Goal: Task Accomplishment & Management: Manage account settings

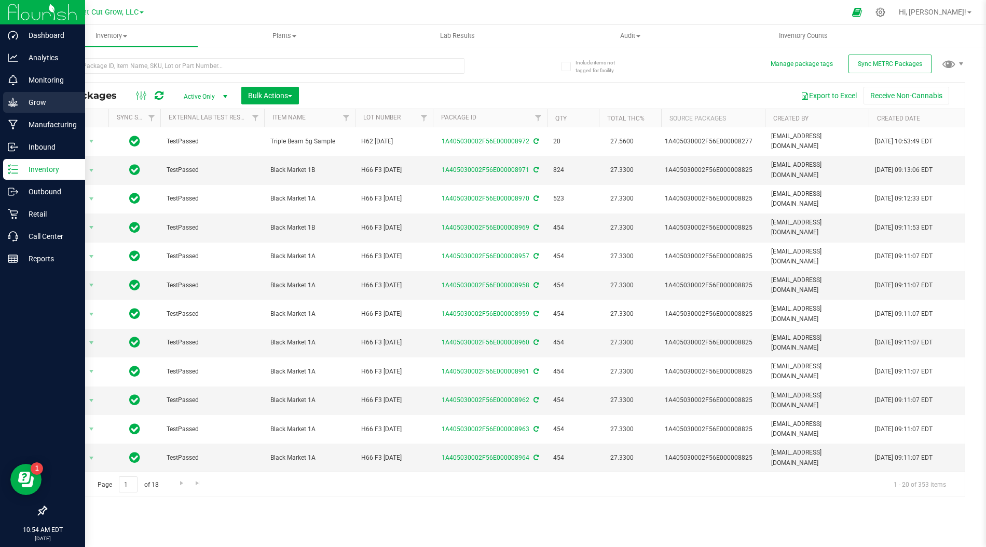
click at [38, 106] on p "Grow" at bounding box center [49, 102] width 62 height 12
click at [43, 102] on p "Grow" at bounding box center [49, 102] width 62 height 12
click at [32, 111] on div "Grow" at bounding box center [44, 102] width 82 height 21
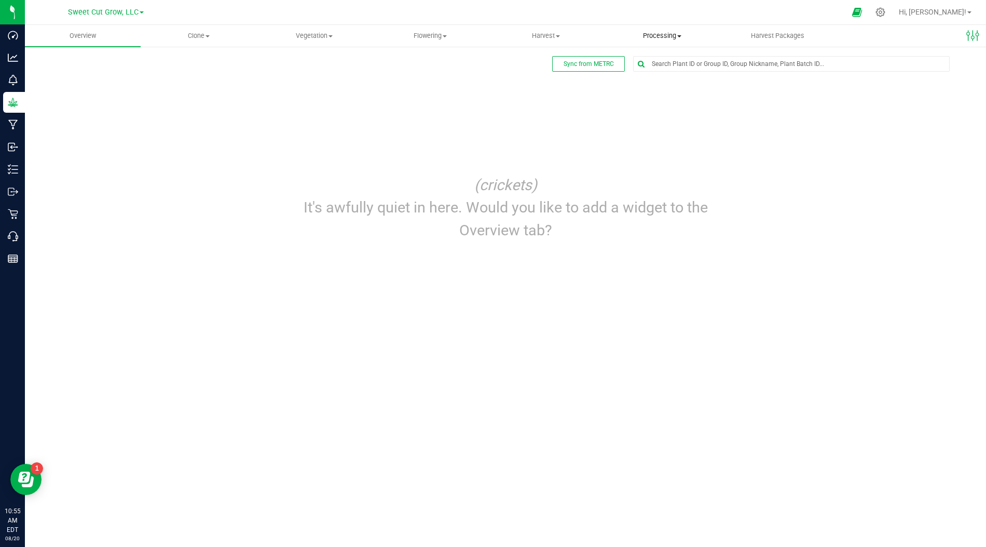
click at [669, 35] on span "Processing" at bounding box center [662, 35] width 115 height 9
click at [672, 74] on span "Processing harvests" at bounding box center [652, 75] width 96 height 9
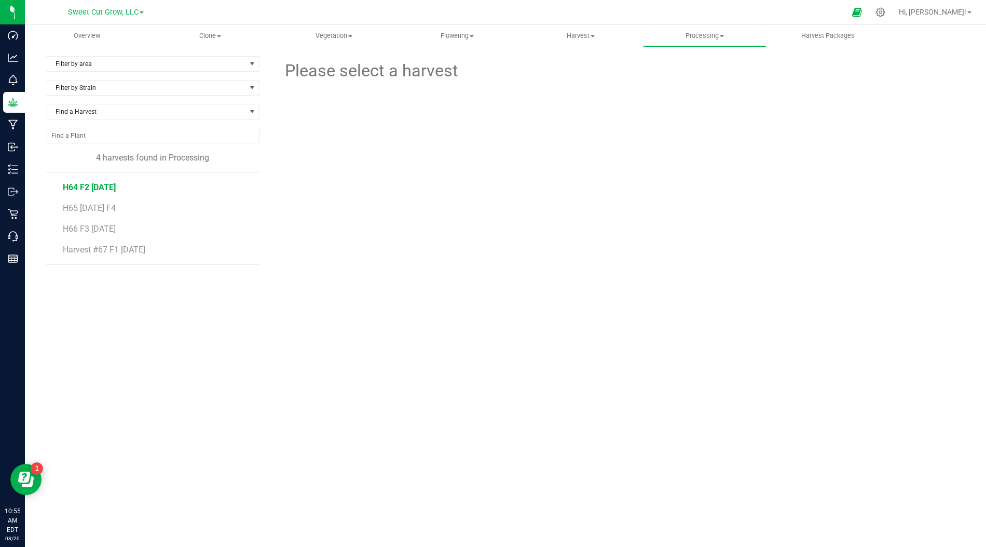
click at [97, 186] on span "H64 F2 6.9.25" at bounding box center [89, 187] width 53 height 10
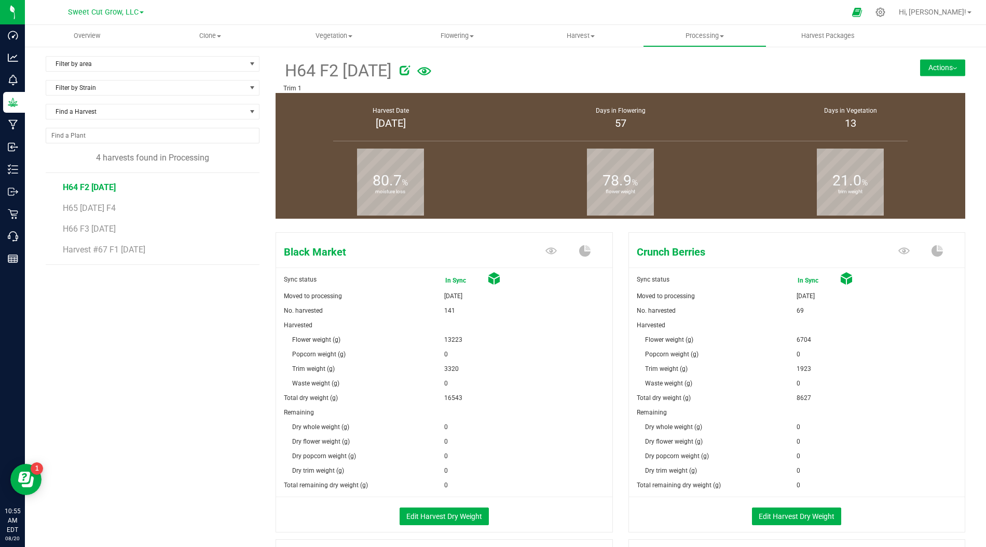
click at [954, 65] on button "Actions" at bounding box center [942, 67] width 45 height 17
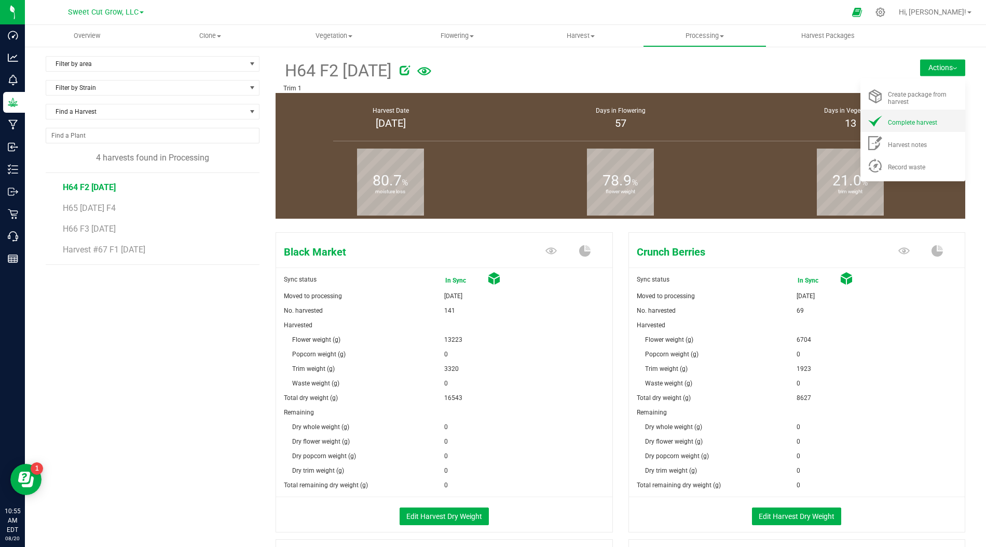
click at [920, 113] on li "Complete harvest" at bounding box center [913, 121] width 105 height 22
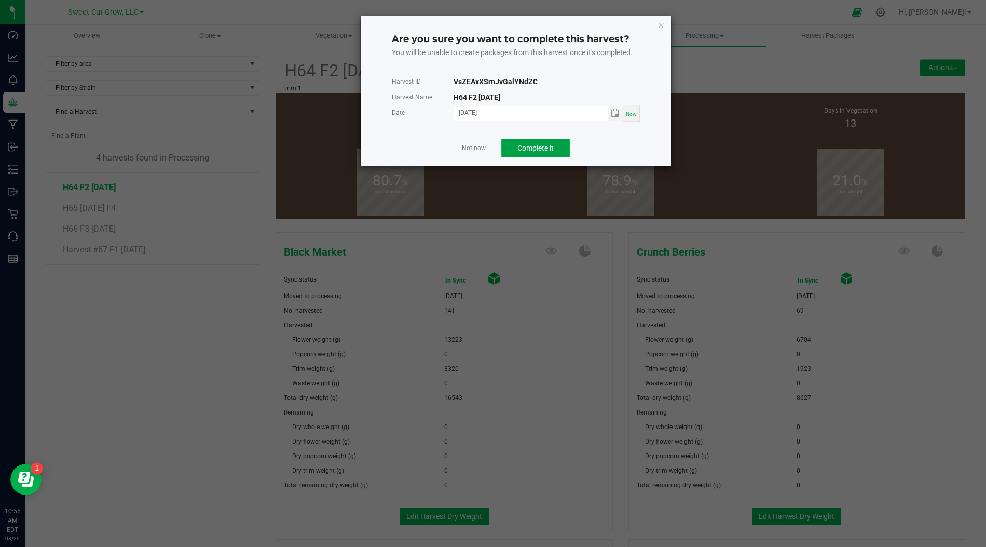
click at [559, 145] on button "Complete it" at bounding box center [535, 148] width 69 height 19
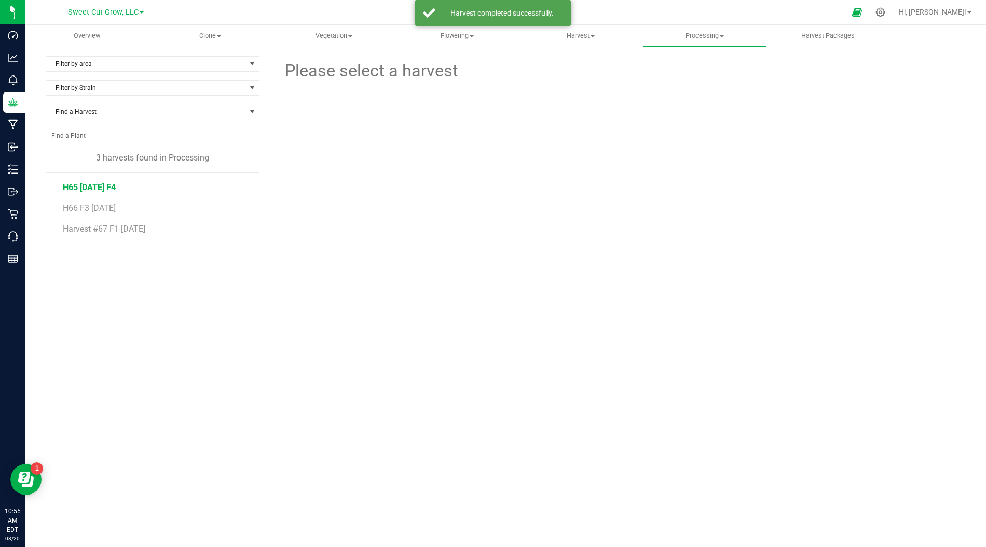
click at [97, 188] on span "H65 6.30.25 F4" at bounding box center [89, 187] width 53 height 10
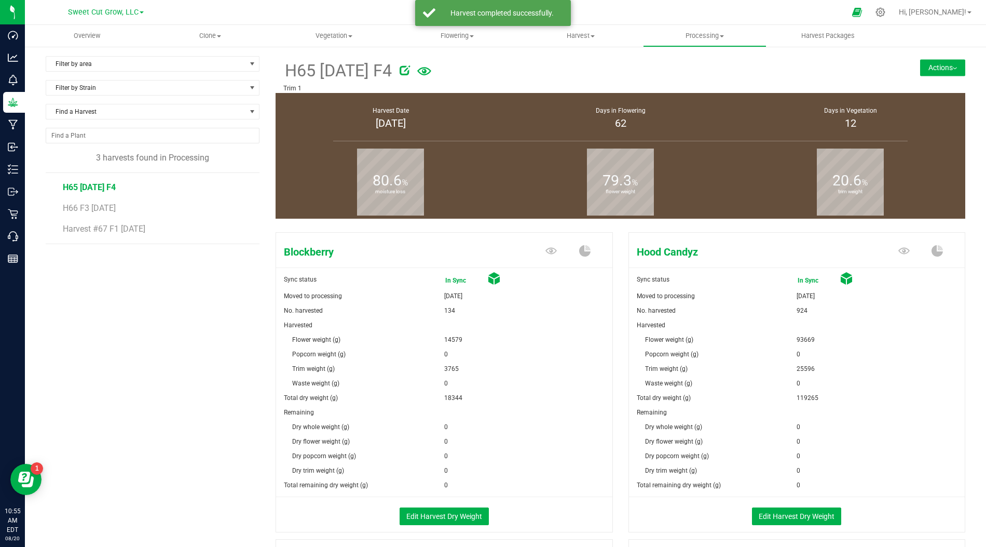
click at [939, 66] on button "Actions" at bounding box center [942, 67] width 45 height 17
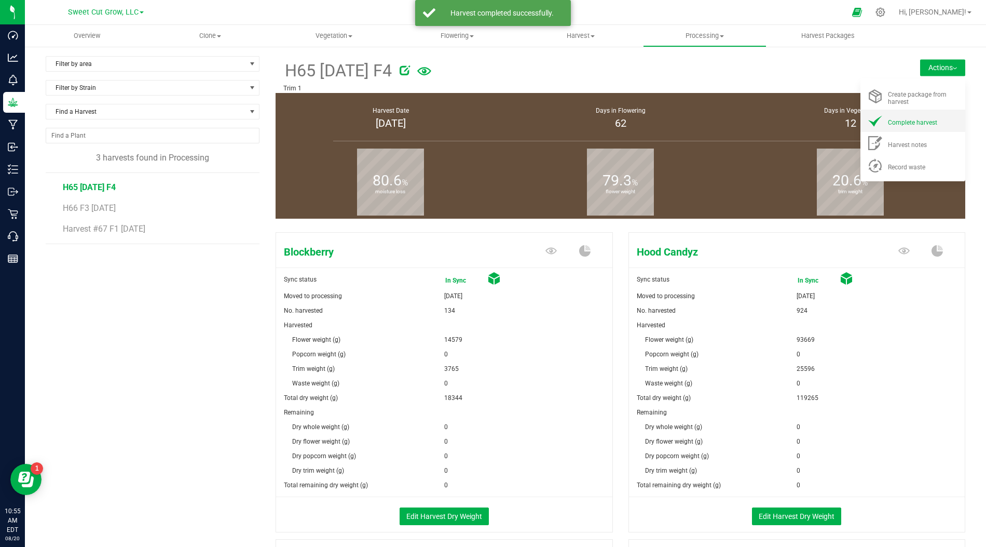
click at [922, 114] on li "Complete harvest" at bounding box center [913, 121] width 105 height 22
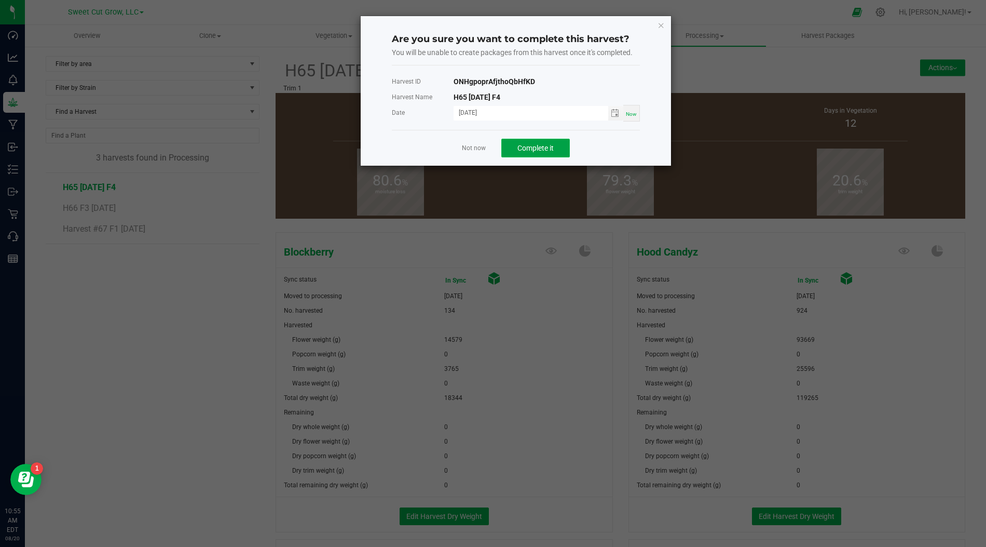
click at [540, 145] on span "Complete it" at bounding box center [536, 148] width 36 height 8
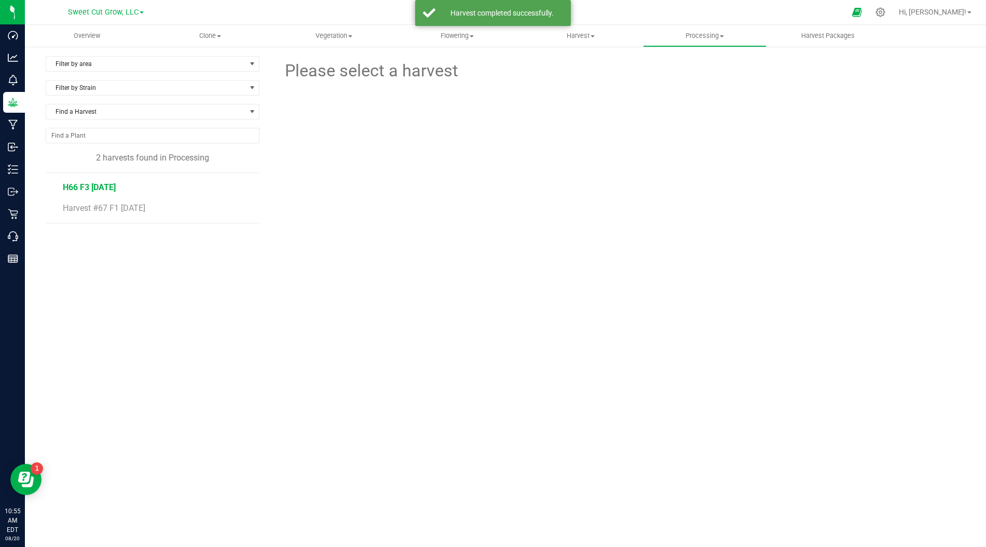
click at [86, 183] on span "H66 F3 [DATE]" at bounding box center [89, 187] width 53 height 10
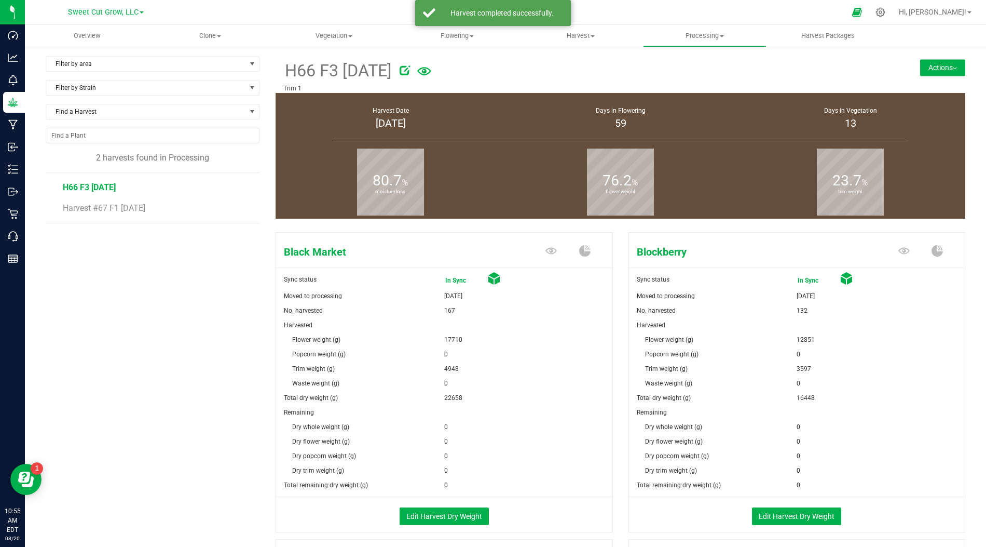
click at [954, 67] on img at bounding box center [955, 68] width 4 height 2
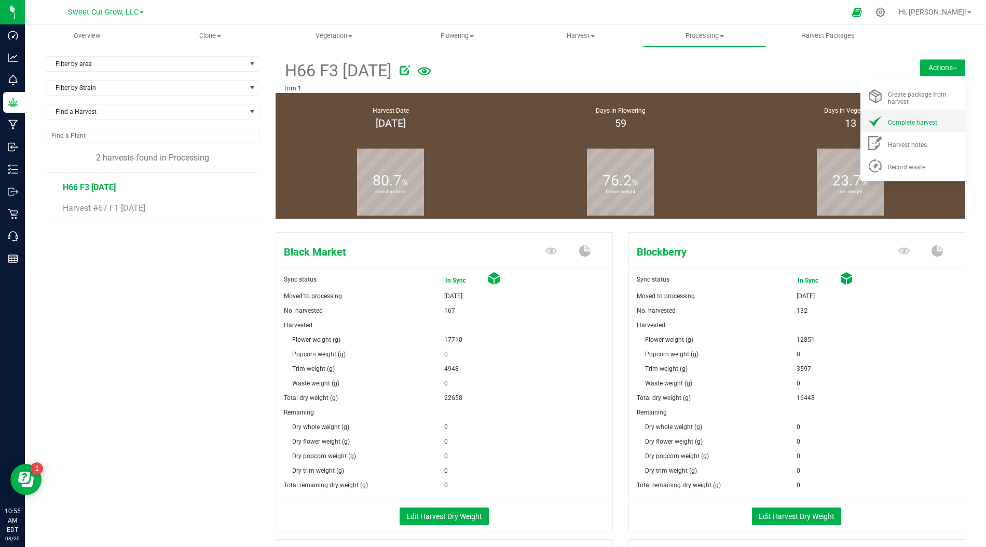
click at [920, 126] on span "Complete harvest" at bounding box center [912, 122] width 49 height 7
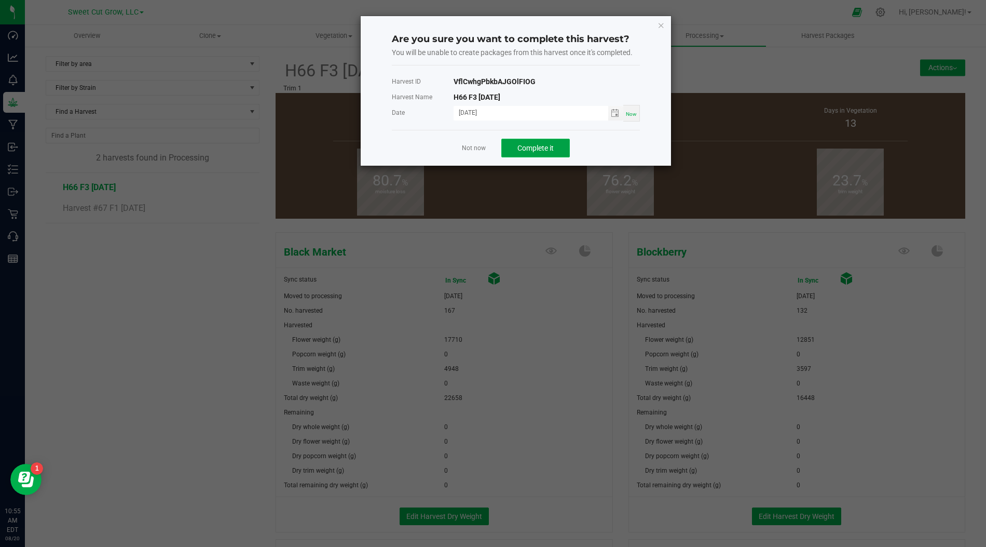
click at [538, 144] on span "Complete it" at bounding box center [536, 148] width 36 height 8
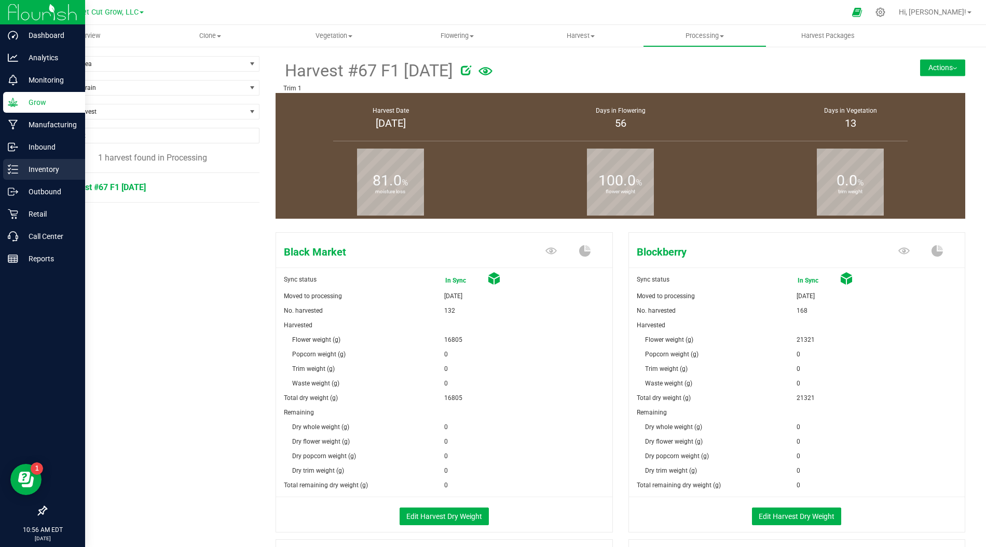
click at [26, 165] on p "Inventory" at bounding box center [49, 169] width 62 height 12
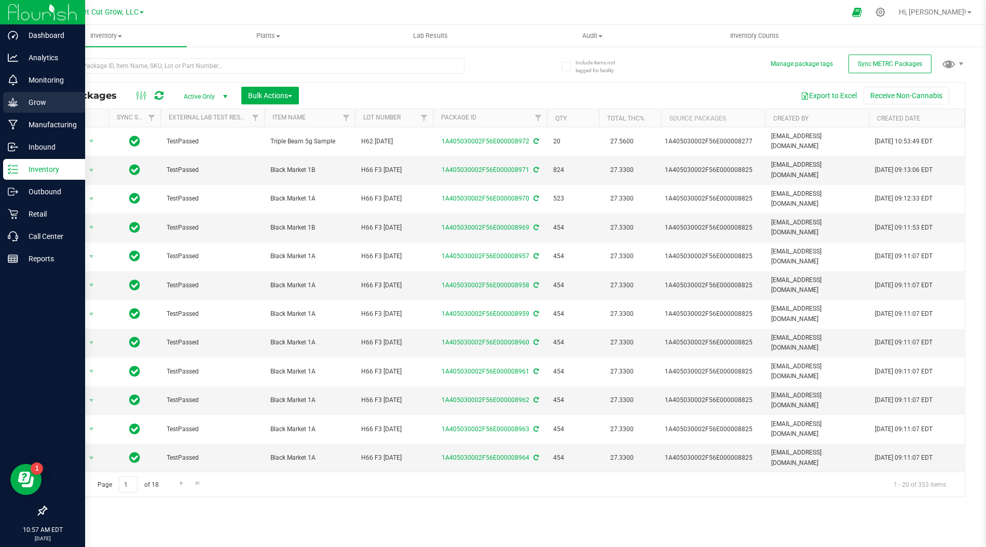
click at [30, 102] on p "Grow" at bounding box center [49, 102] width 62 height 12
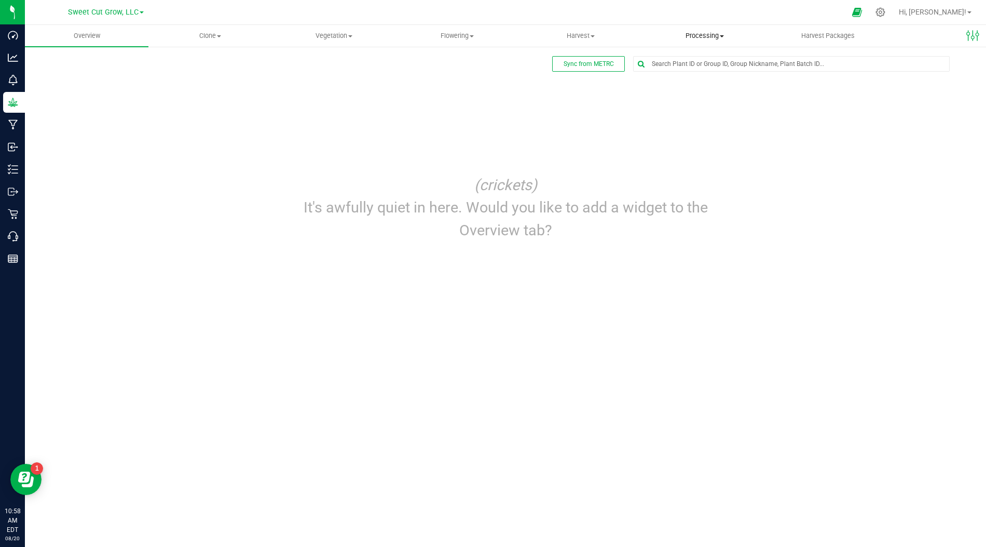
click at [704, 43] on uib-tab-heading "Processing Create package Processing harvests Processing plants Completed harve…" at bounding box center [705, 35] width 123 height 21
click at [723, 74] on span "Processing harvests" at bounding box center [691, 75] width 96 height 9
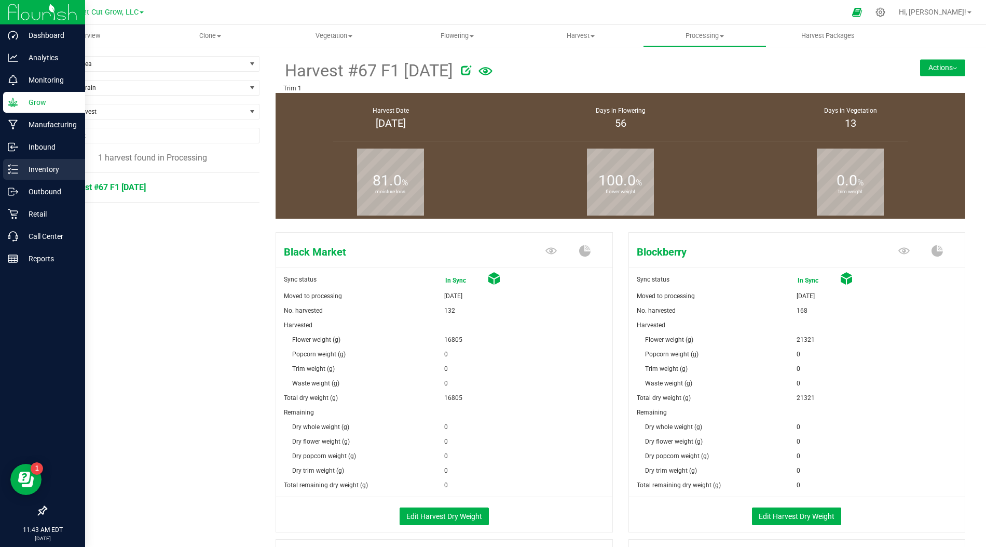
click at [1, 169] on link "Inventory" at bounding box center [42, 170] width 85 height 22
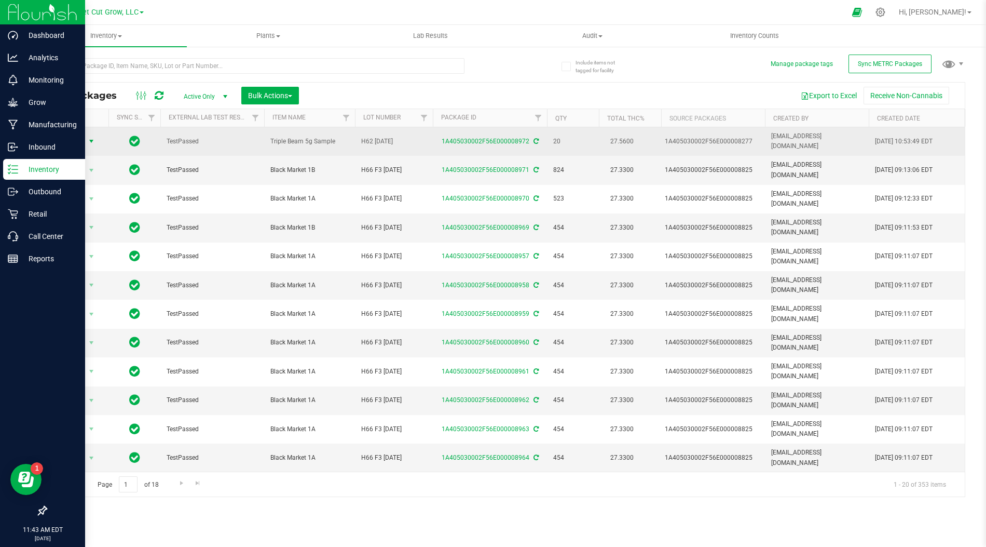
click at [81, 136] on span "Action" at bounding box center [71, 141] width 28 height 15
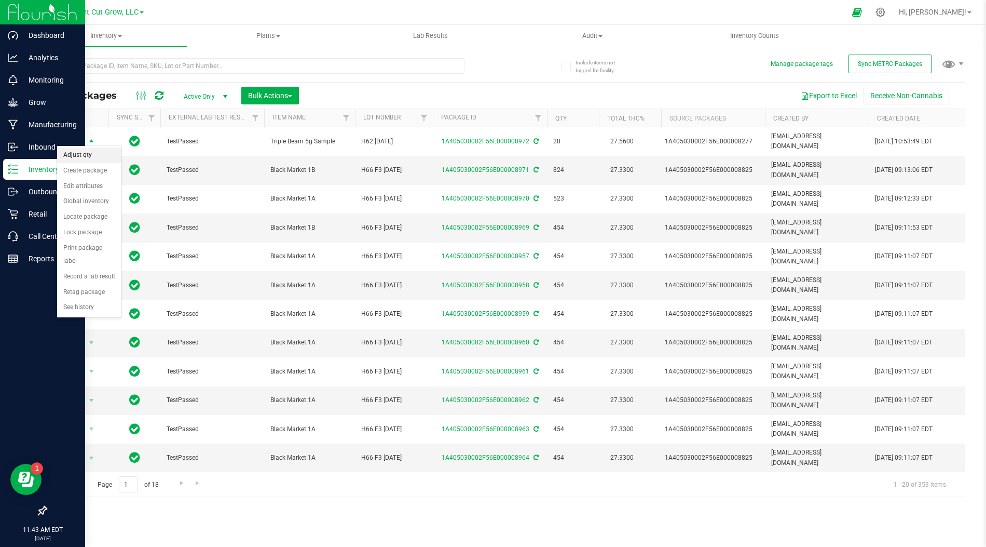
click at [95, 153] on li "Adjust qty" at bounding box center [89, 155] width 64 height 16
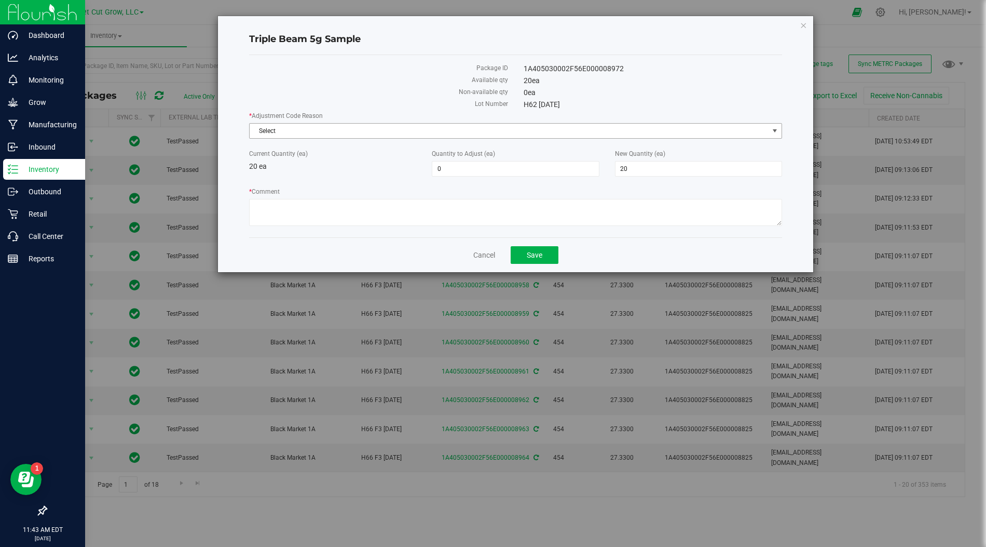
click at [511, 135] on span "Select" at bounding box center [509, 131] width 519 height 15
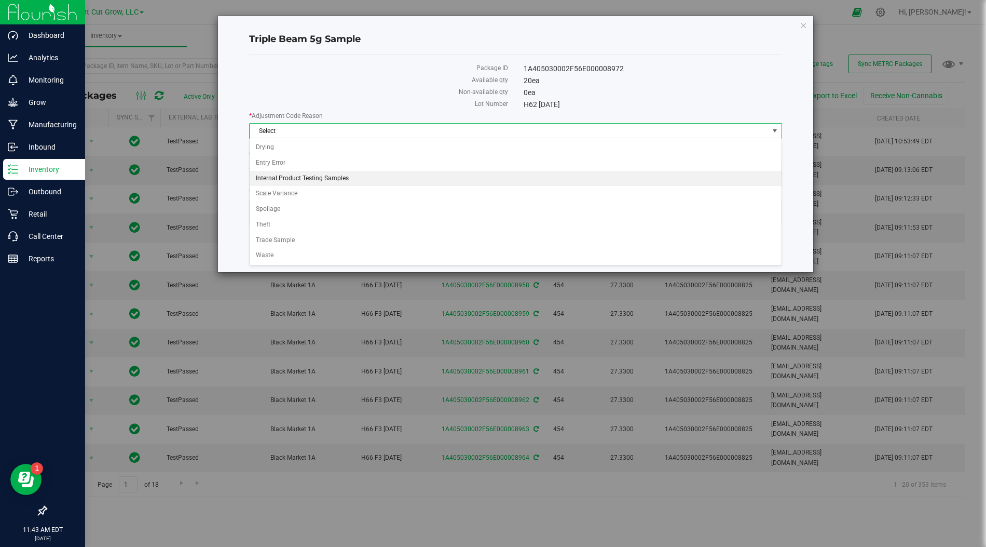
click at [423, 175] on li "Internal Product Testing Samples" at bounding box center [516, 179] width 533 height 16
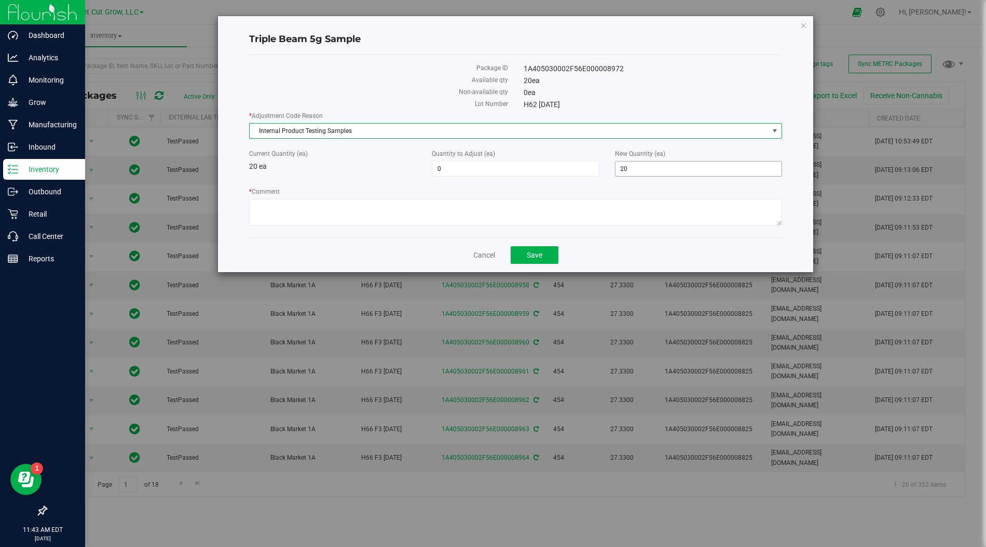
click at [637, 166] on span "20 20" at bounding box center [698, 169] width 167 height 16
click at [522, 174] on span "0 0" at bounding box center [515, 169] width 167 height 16
type input "-15"
type input "5"
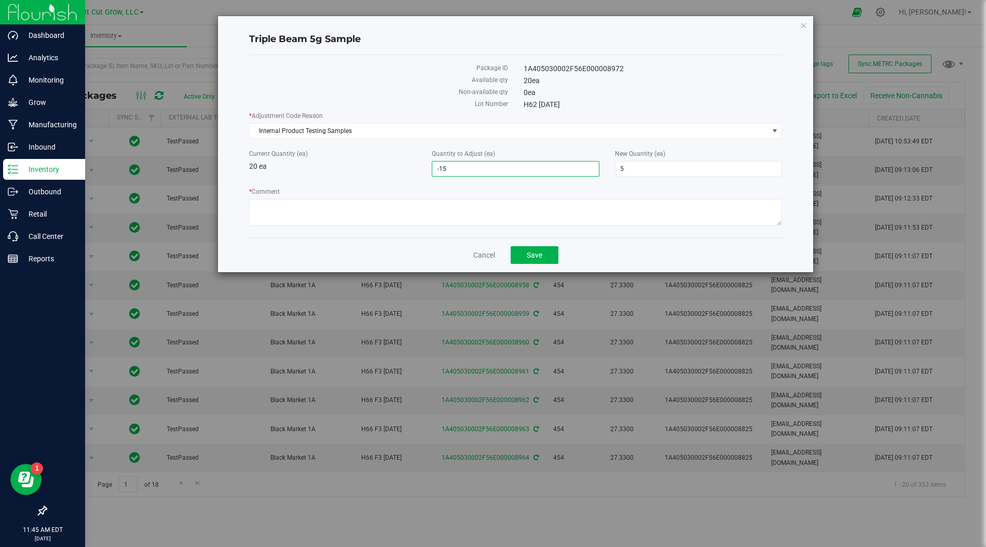
click at [561, 196] on div "* Comment" at bounding box center [515, 208] width 533 height 42
click at [504, 207] on textarea "* Comment" at bounding box center [515, 212] width 533 height 27
paste textarea "0320742121 Bucher Robert 0823927059 Fujii Moe 1115941908 Harps Alexander 060275…"
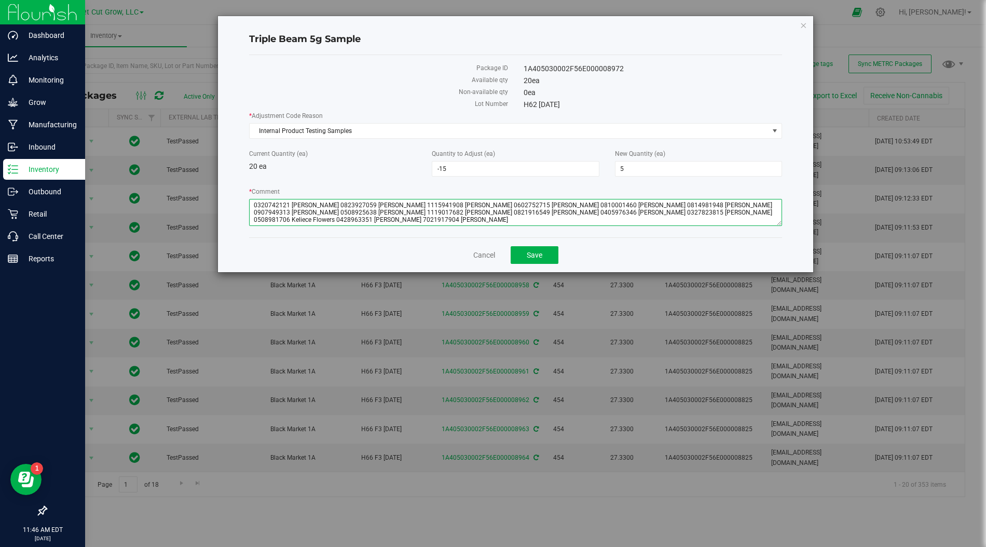
click at [253, 203] on textarea "* Comment" at bounding box center [515, 212] width 533 height 27
type textarea "1 ea 8.15.25 0320742121 Bucher Robert 0823927059 Fujii Moe 1115941908 Harps Ale…"
click at [540, 256] on button "Save" at bounding box center [535, 255] width 48 height 18
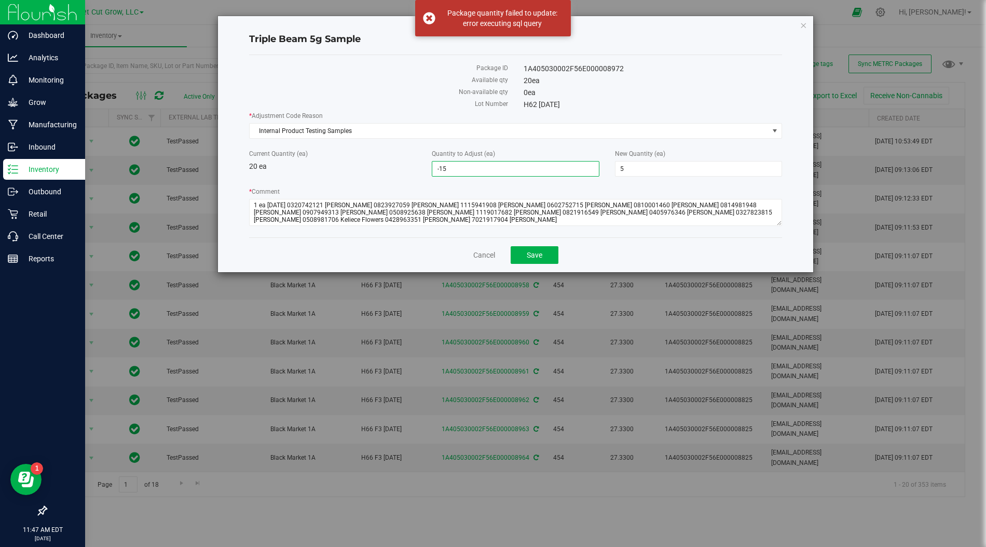
click at [461, 162] on span "-15 -15" at bounding box center [515, 169] width 167 height 16
type input "-14"
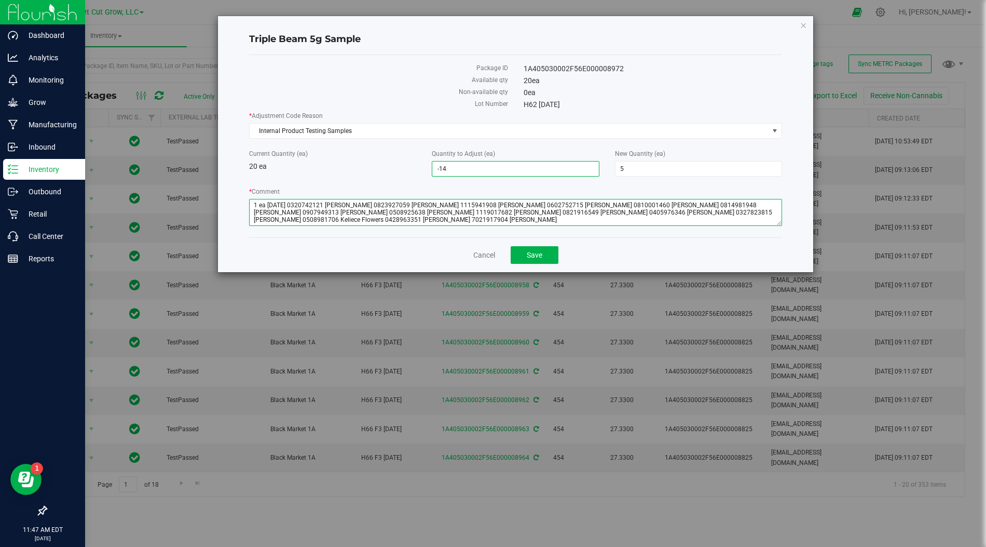
type input "-14"
type input "6"
click at [414, 209] on textarea "* Comment" at bounding box center [515, 212] width 533 height 27
drag, startPoint x: 413, startPoint y: 218, endPoint x: 332, endPoint y: 218, distance: 81.5
click at [332, 218] on textarea "* Comment" at bounding box center [515, 212] width 533 height 27
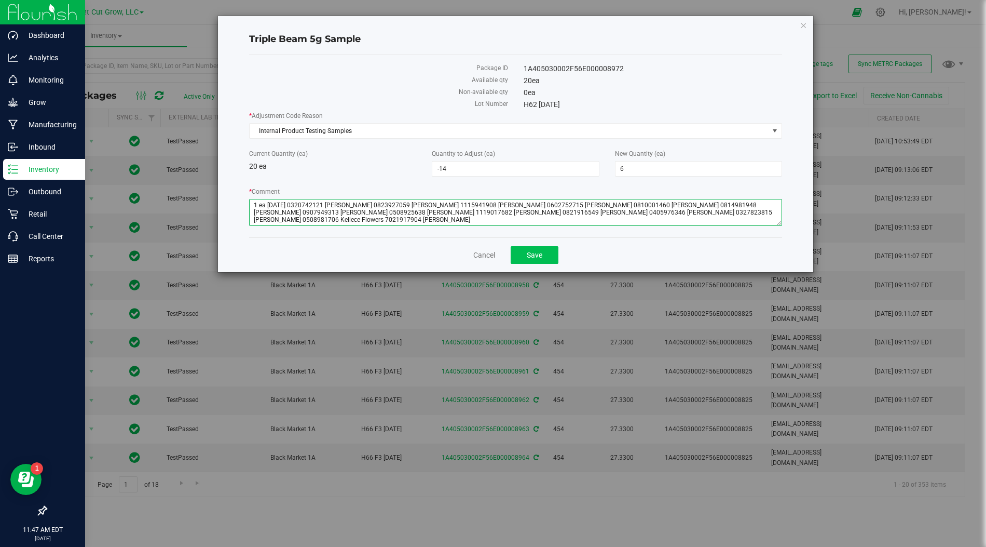
type textarea "1 ea 8.15.25 0320742121 Bucher Robert 0823927059 Fujii Moe 1115941908 Harps Ale…"
click at [527, 256] on button "Save" at bounding box center [535, 255] width 48 height 18
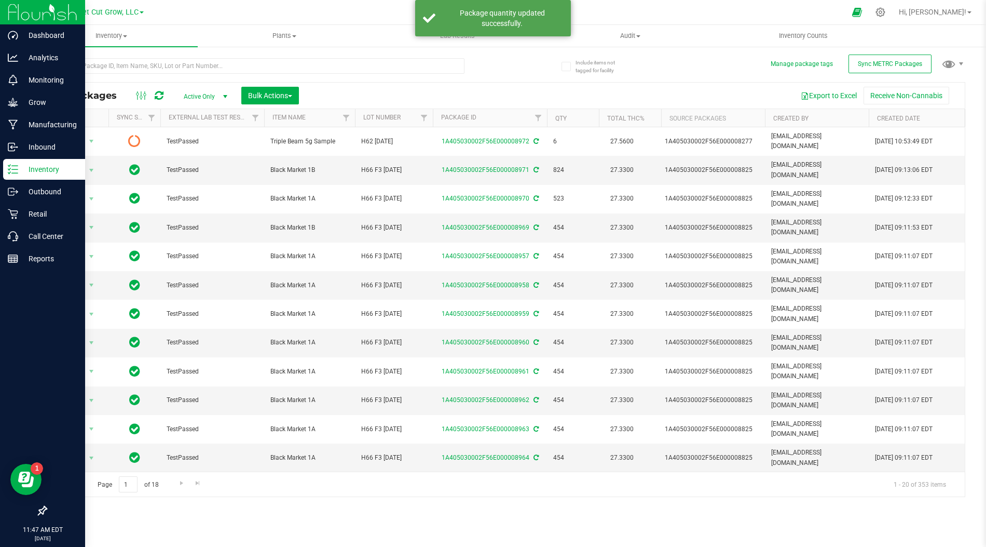
click at [159, 96] on icon at bounding box center [159, 95] width 9 height 10
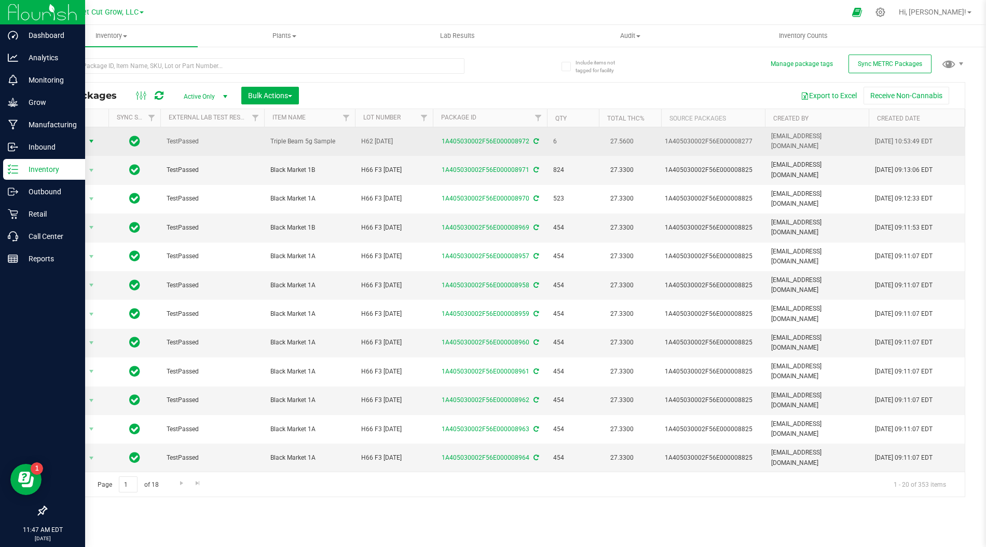
click at [75, 141] on span "Action" at bounding box center [71, 141] width 28 height 15
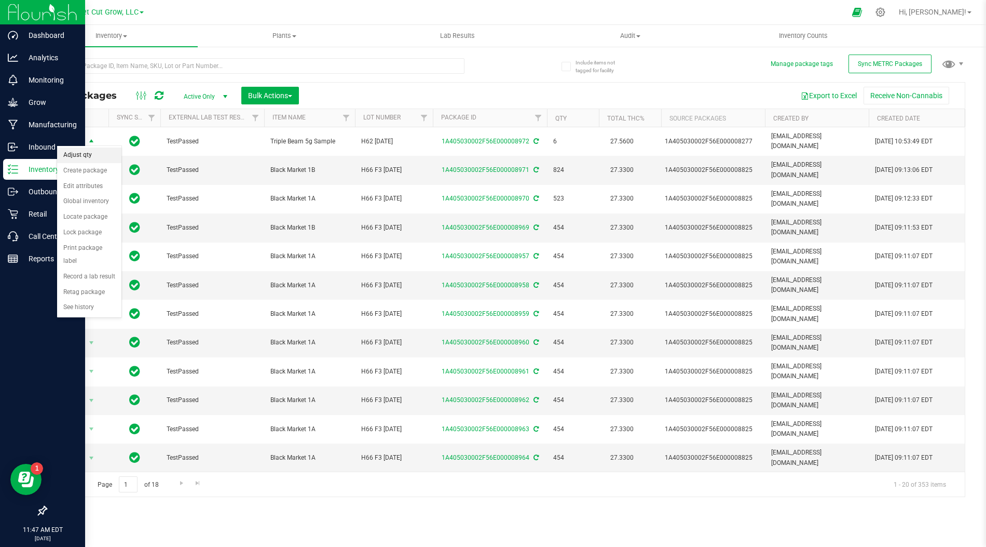
click at [98, 153] on li "Adjust qty" at bounding box center [89, 155] width 64 height 16
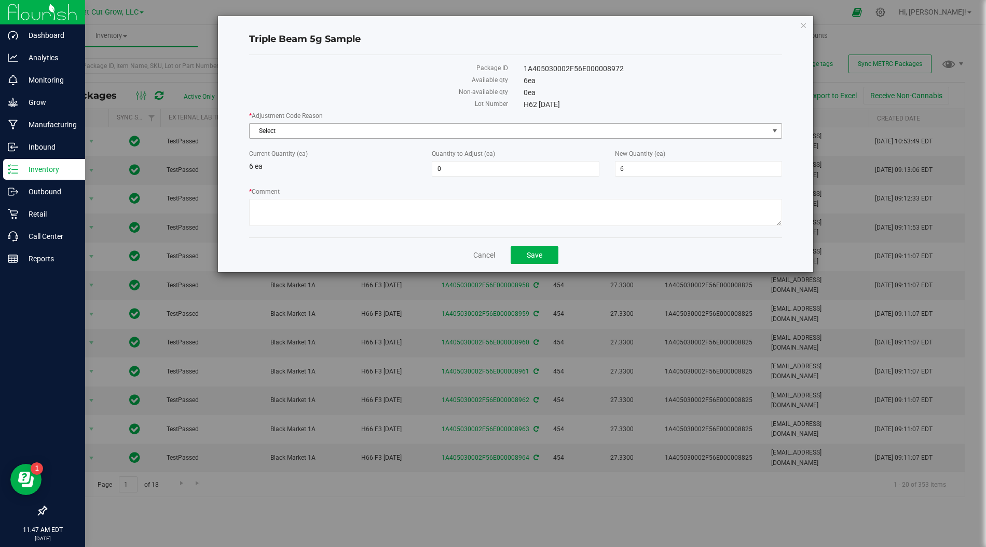
click at [432, 130] on span "Select" at bounding box center [509, 131] width 519 height 15
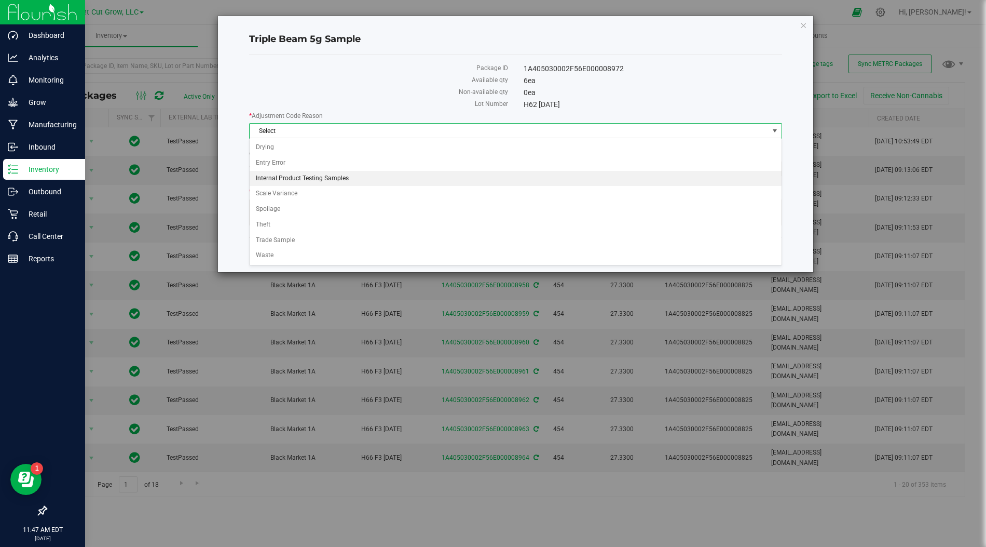
click at [413, 177] on li "Internal Product Testing Samples" at bounding box center [516, 179] width 533 height 16
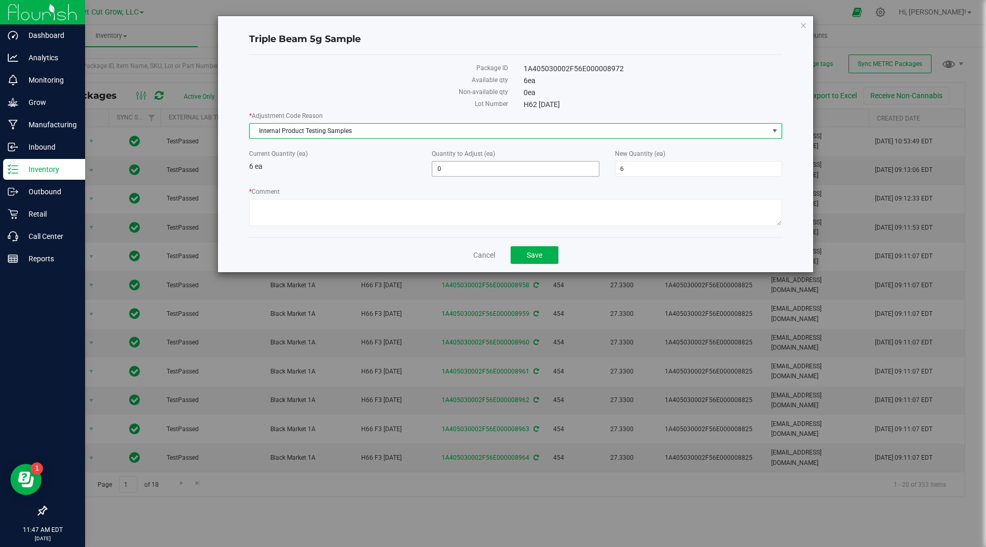
click at [558, 166] on span "0 0" at bounding box center [515, 169] width 167 height 16
type input "-1"
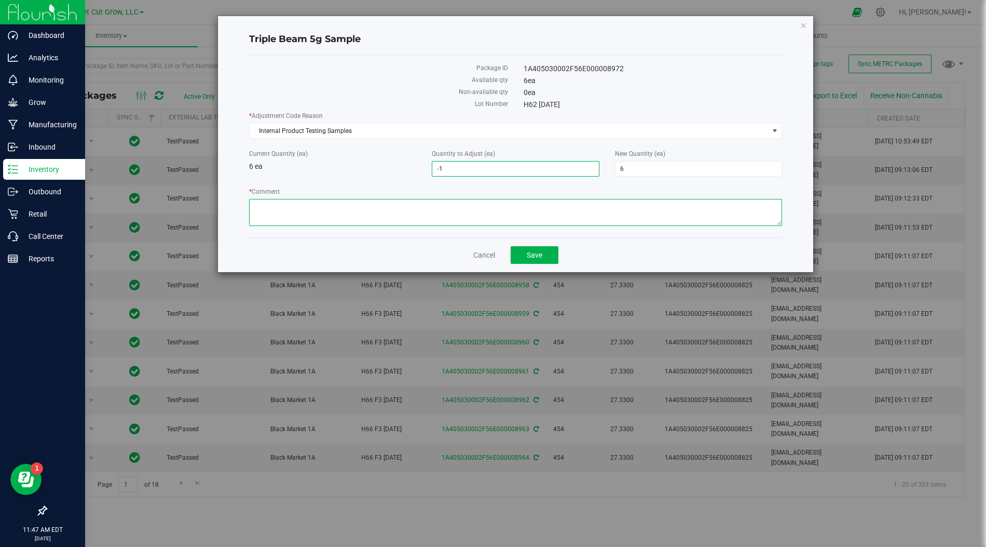
type input "-1"
type input "5"
click at [482, 205] on textarea "* Comment" at bounding box center [515, 212] width 533 height 27
paste textarea "‭0428963351 Newnum Jake"
click at [255, 202] on textarea "* Comment" at bounding box center [515, 212] width 533 height 27
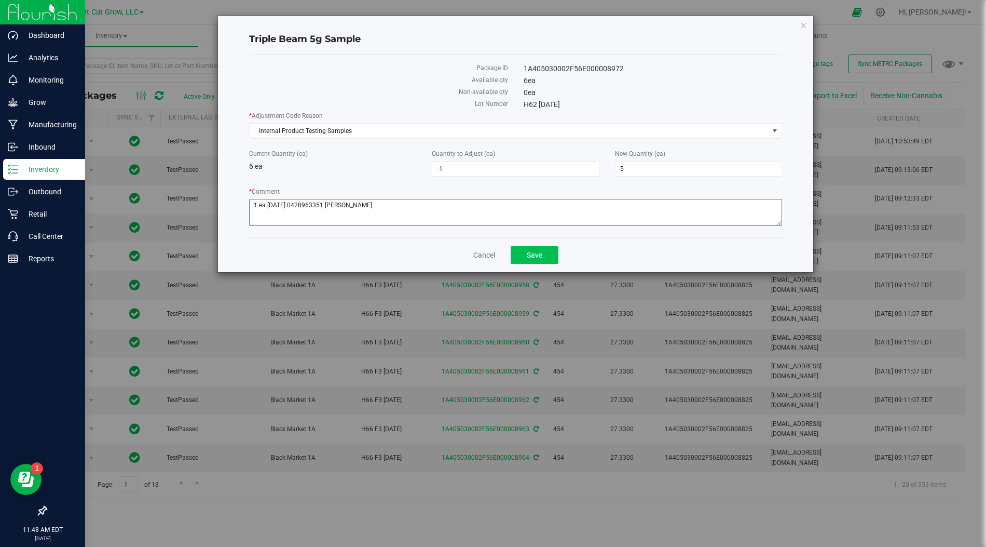
type textarea "1 ea 8.15.25 0428963351 Newnum Jake"
click at [532, 253] on span "Save" at bounding box center [535, 255] width 16 height 8
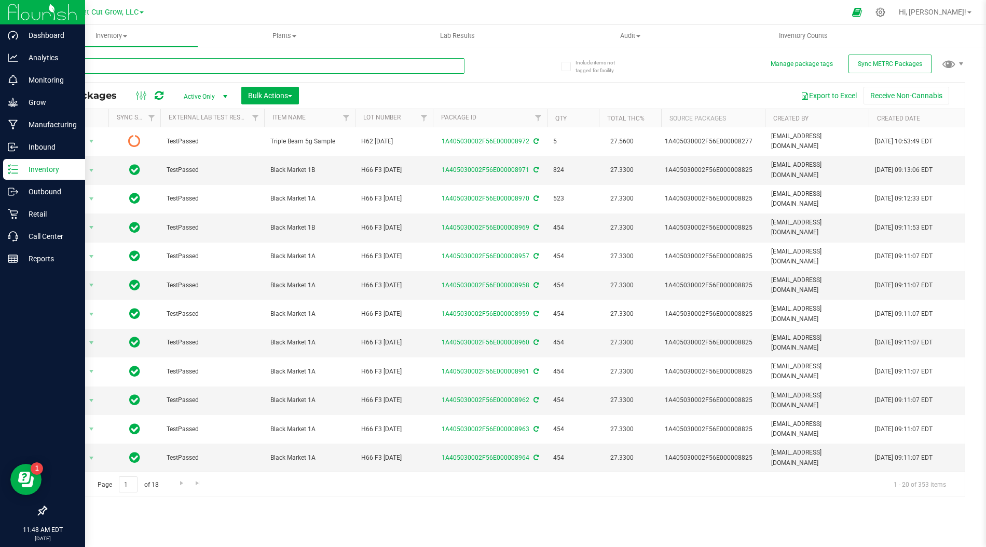
click at [364, 69] on input "text" at bounding box center [255, 66] width 419 height 16
type input "r"
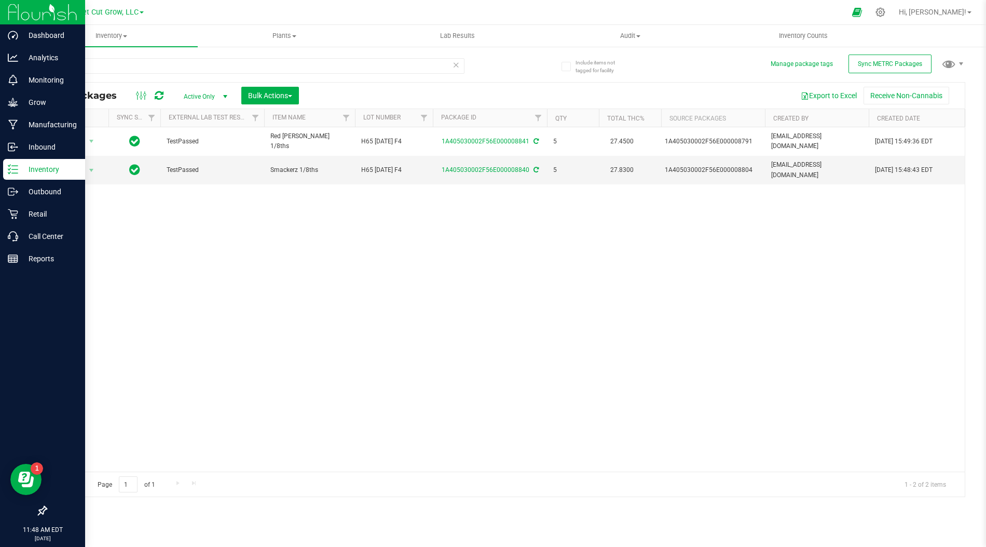
click at [404, 233] on div "Action Action Adjust qty Create package Edit attributes Global inventory Locate…" at bounding box center [505, 299] width 919 height 344
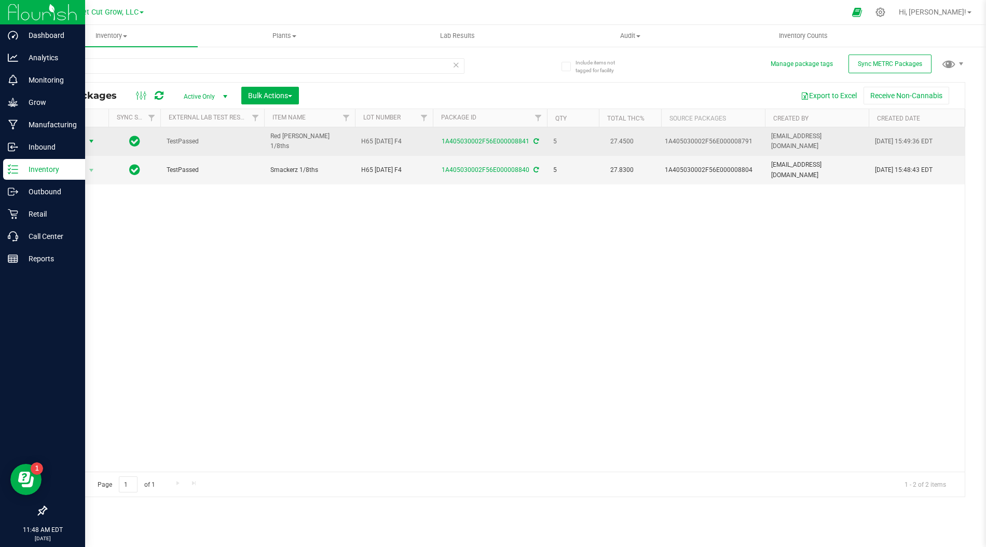
click at [86, 138] on span "select" at bounding box center [91, 141] width 13 height 15
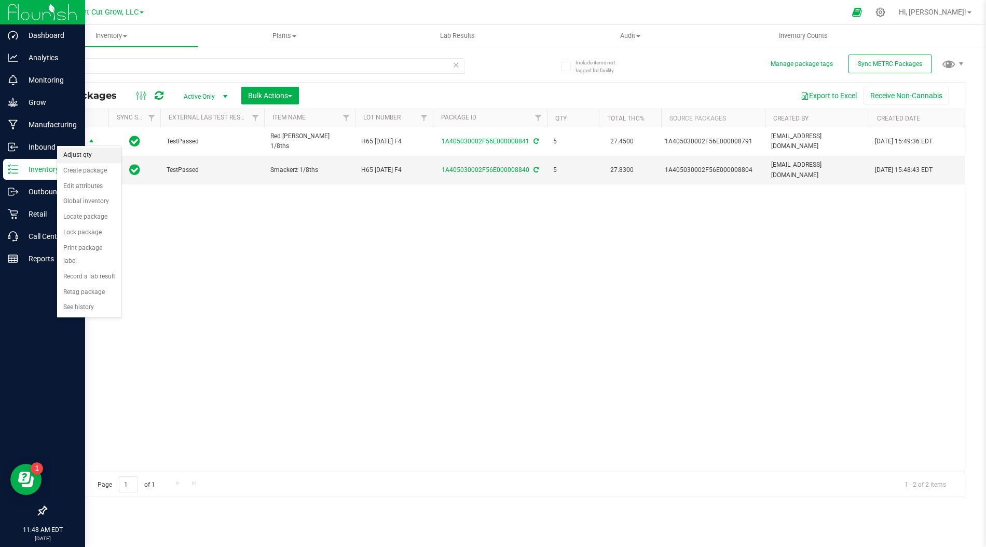
click at [82, 157] on li "Adjust qty" at bounding box center [89, 155] width 64 height 16
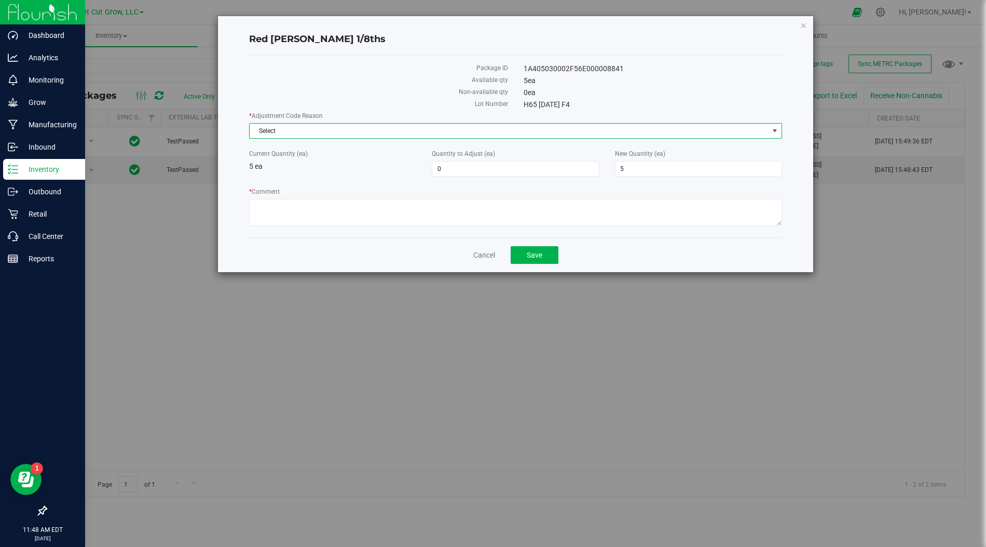
click at [458, 135] on span "Select" at bounding box center [509, 131] width 519 height 15
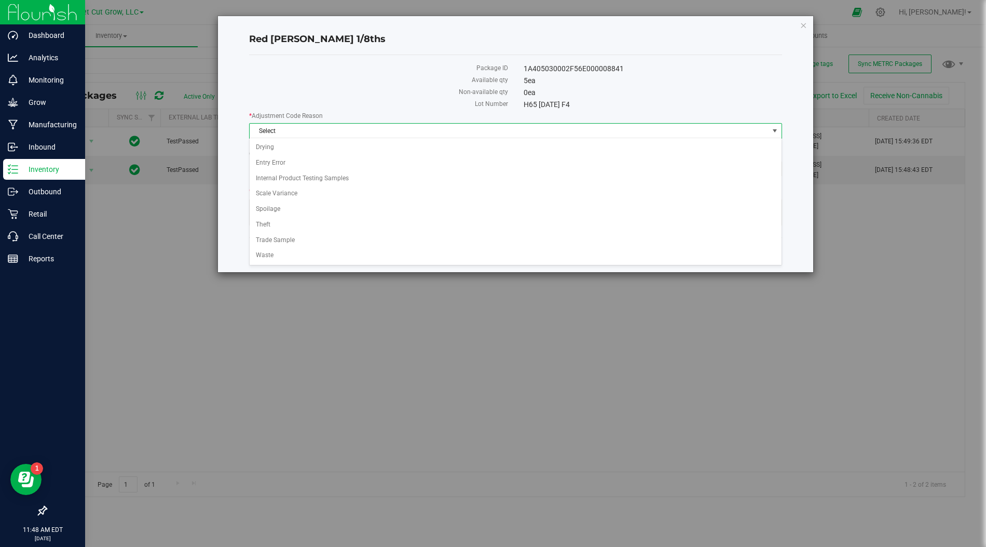
click at [445, 75] on label "Available qty" at bounding box center [378, 79] width 259 height 9
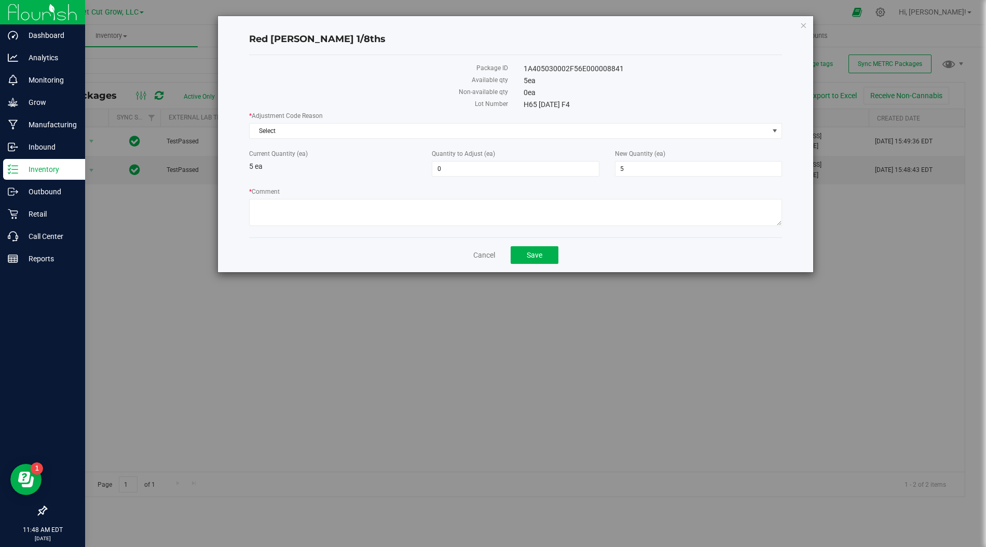
click at [809, 20] on div "Red Runtz 1/8ths Package ID 1A405030002F56E000008841 Available qty 5 ea Non-ava…" at bounding box center [515, 144] width 595 height 256
click at [808, 21] on div "Red Runtz 1/8ths Package ID 1A405030002F56E000008841 Available qty 5 ea Non-ava…" at bounding box center [515, 144] width 595 height 256
click at [806, 23] on icon "button" at bounding box center [803, 25] width 7 height 12
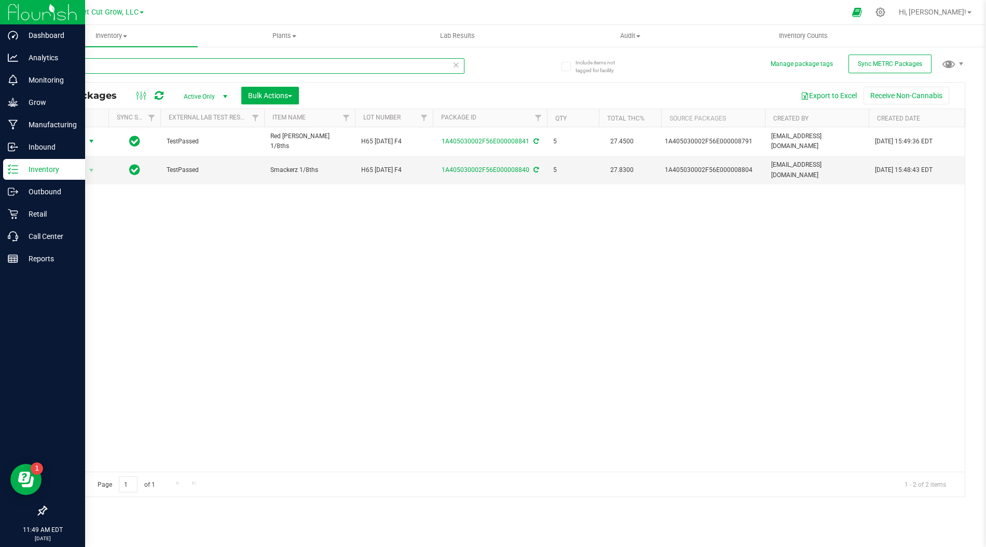
click at [97, 72] on input "1/8" at bounding box center [255, 66] width 419 height 16
click at [97, 67] on input "1/8" at bounding box center [255, 66] width 419 height 16
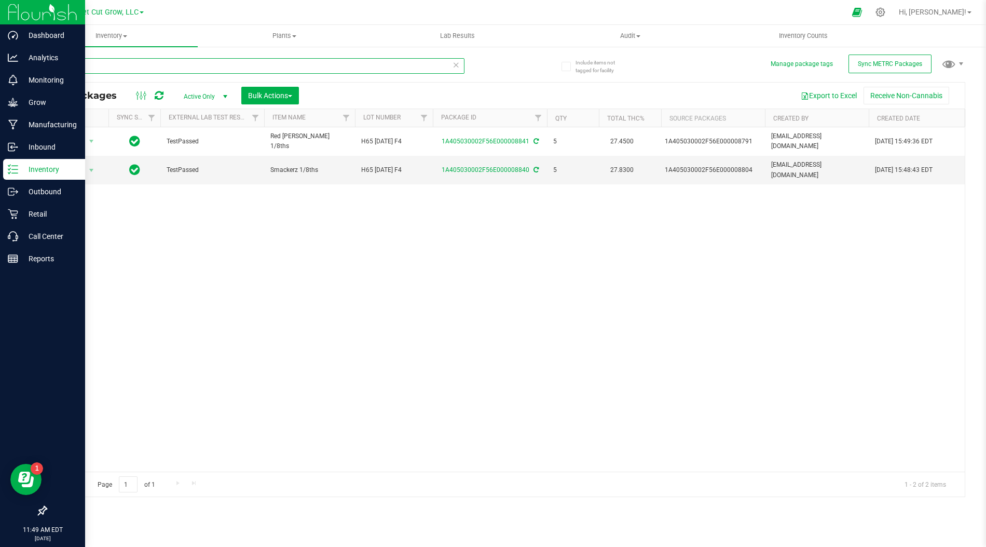
click at [97, 67] on input "1/8" at bounding box center [255, 66] width 419 height 16
type input "SAMPLE"
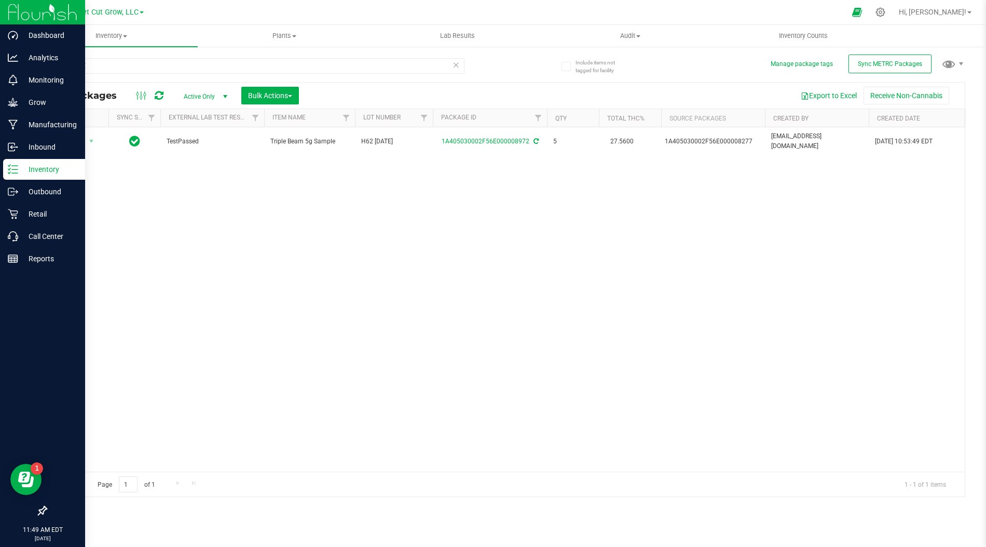
click at [212, 168] on div "Action Action Adjust qty Create package Edit attributes Global inventory Locate…" at bounding box center [505, 299] width 919 height 344
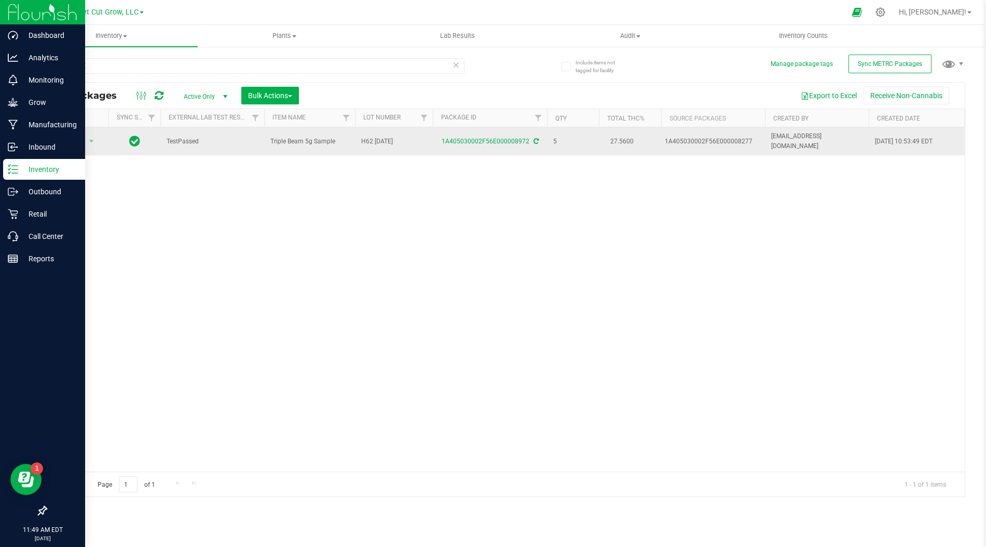
click at [89, 127] on td "Action Action Adjust qty Create package Edit attributes Global inventory Locate…" at bounding box center [77, 141] width 62 height 28
click at [87, 134] on span "select" at bounding box center [91, 141] width 13 height 15
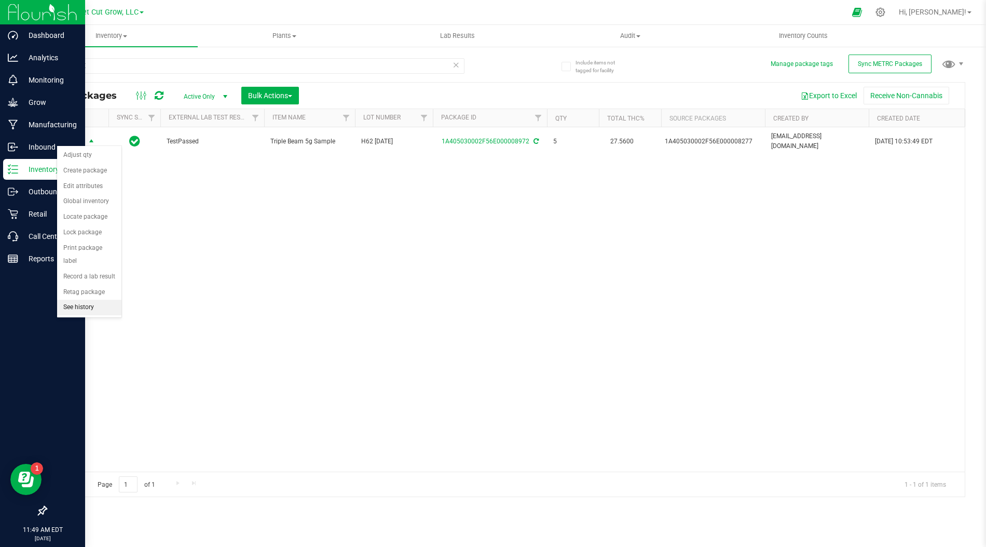
click at [94, 300] on li "See history" at bounding box center [89, 308] width 64 height 16
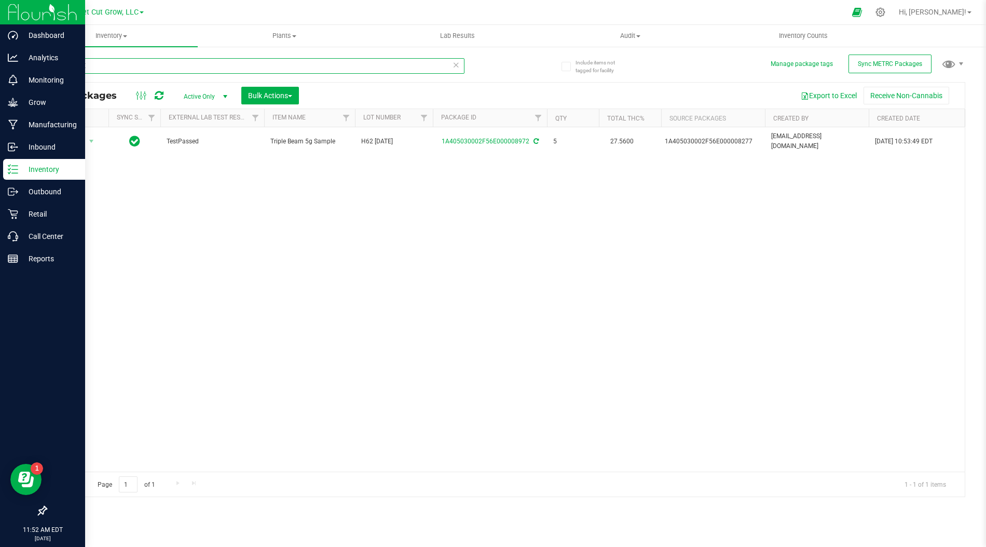
click at [194, 70] on input "SAMPLE" at bounding box center [255, 66] width 419 height 16
type input "1/8"
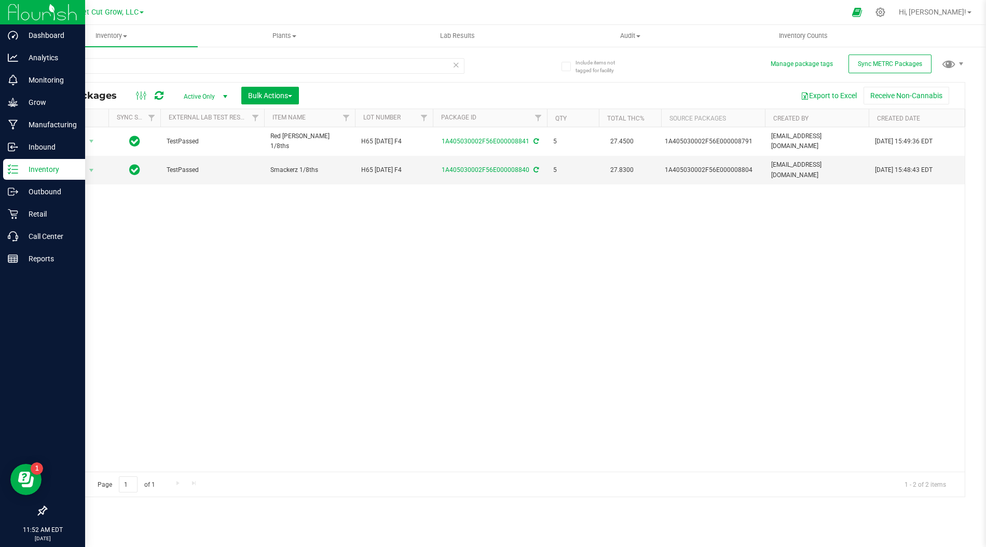
click at [393, 233] on div "Action Action Adjust qty Create package Edit attributes Global inventory Locate…" at bounding box center [505, 299] width 919 height 344
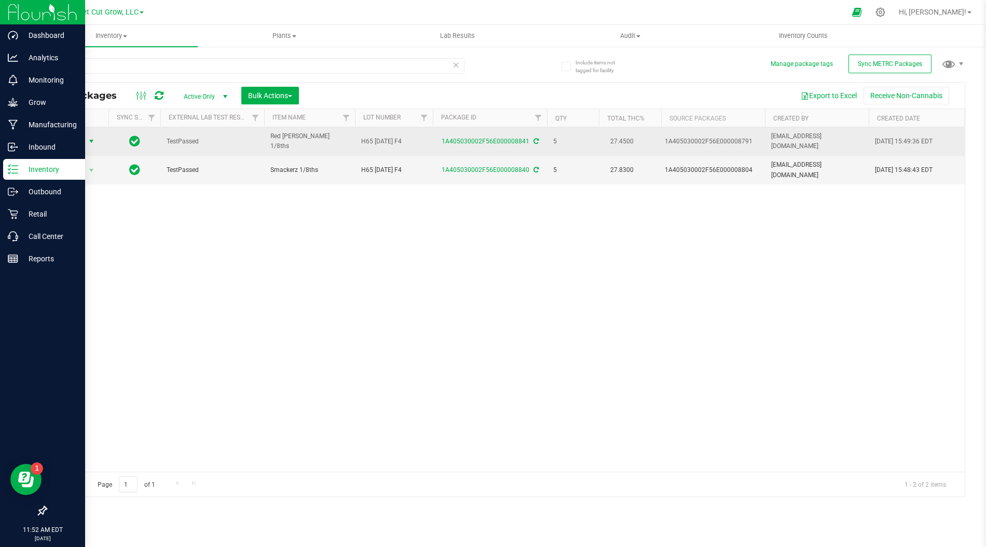
click at [81, 139] on span "Action" at bounding box center [71, 141] width 28 height 15
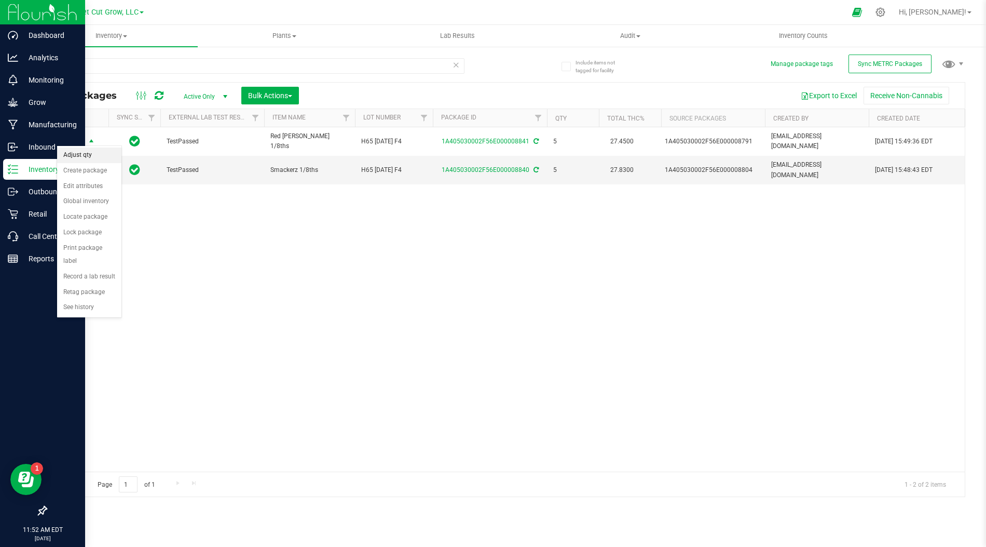
click at [83, 153] on li "Adjust qty" at bounding box center [89, 155] width 64 height 16
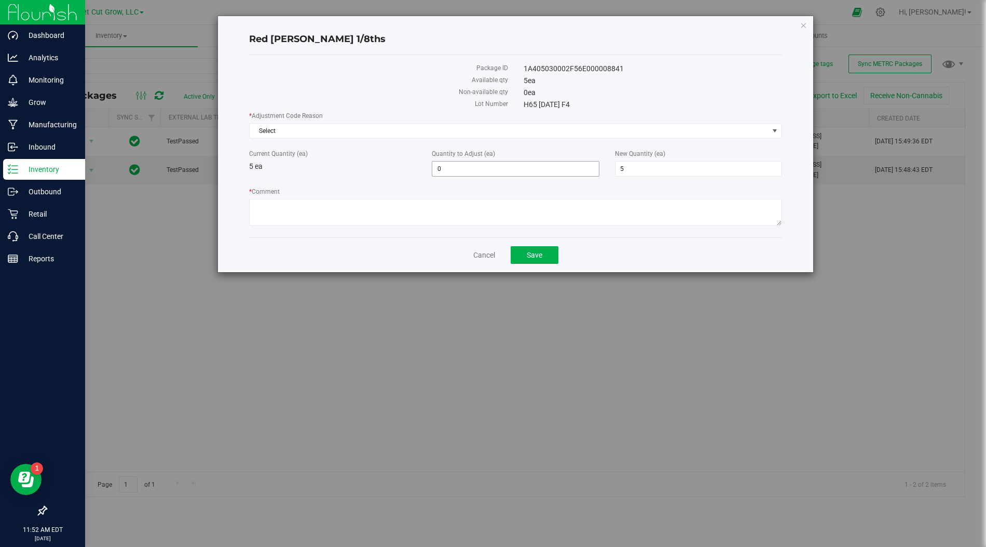
click at [513, 181] on div "* Adjustment Code Reason Select Select Drying Entry Error Internal Product Test…" at bounding box center [515, 170] width 533 height 118
click at [507, 168] on span "0 0" at bounding box center [515, 169] width 167 height 16
type input "-"
type input "-1"
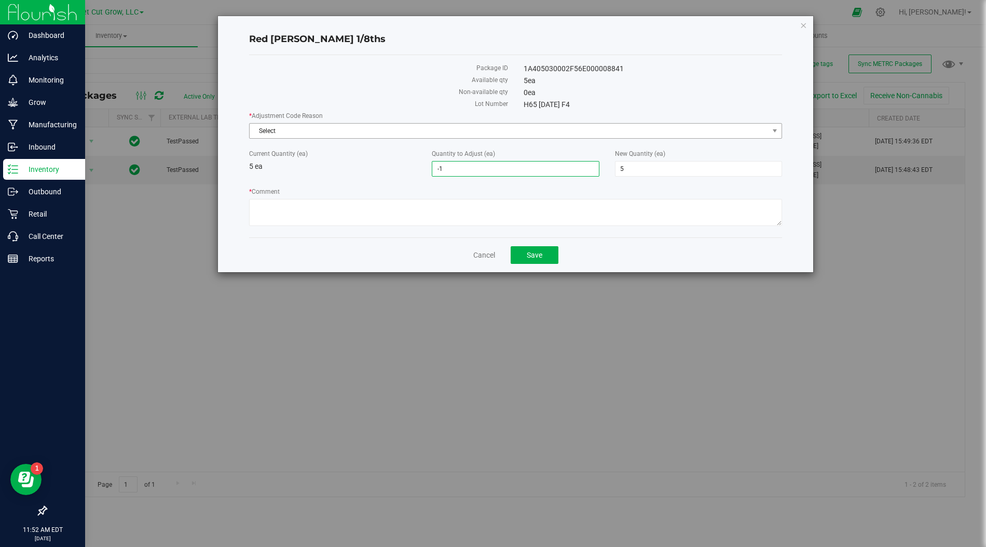
type input "4"
click at [494, 124] on span "Select" at bounding box center [509, 131] width 519 height 15
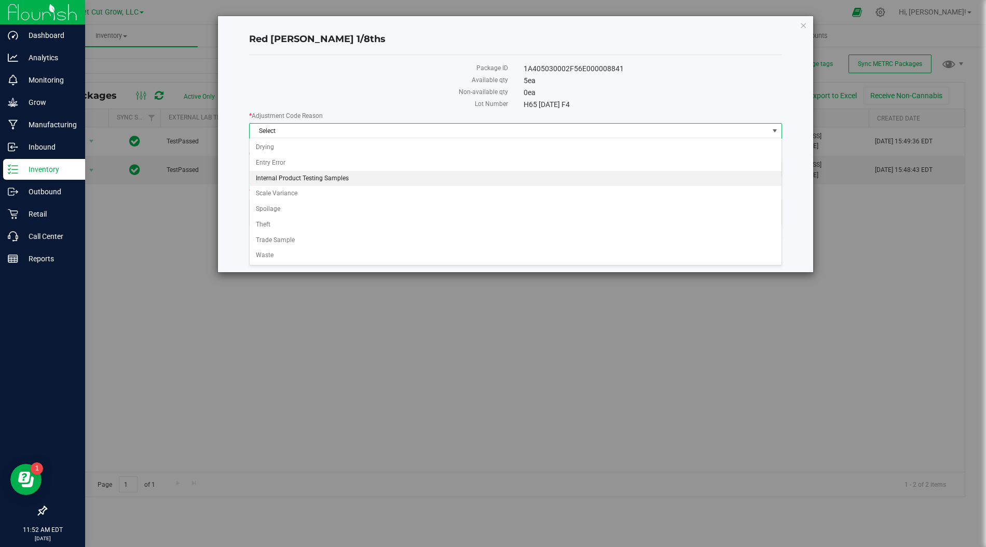
click at [335, 171] on li "Internal Product Testing Samples" at bounding box center [516, 179] width 533 height 16
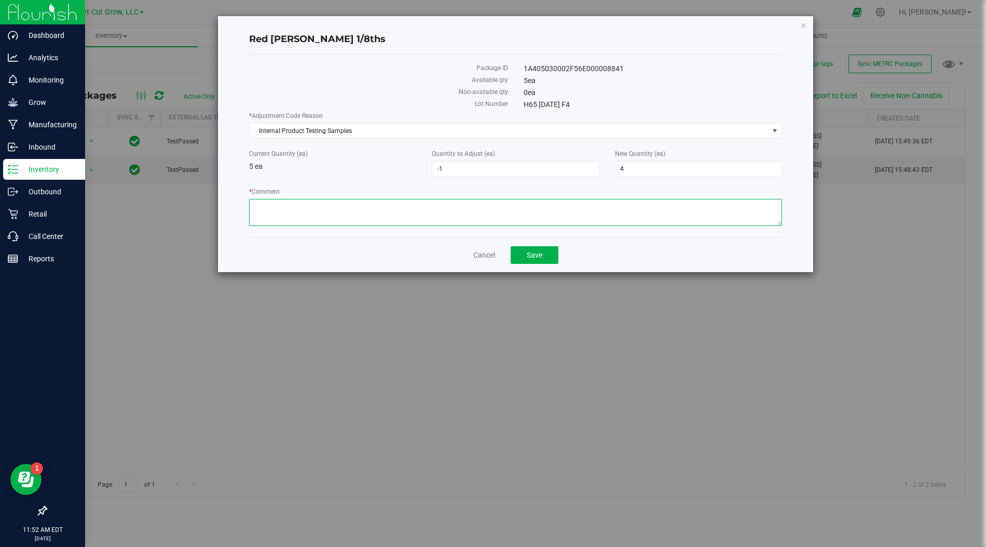
click at [333, 209] on textarea "* Comment" at bounding box center [515, 212] width 533 height 27
click at [558, 195] on div "* Comment" at bounding box center [515, 208] width 533 height 42
click at [537, 200] on textarea "* Comment" at bounding box center [515, 212] width 533 height 27
paste textarea "0331830144 Mark Jauernek"
type textarea "1 ea 8.15.25 0331830144 Mark Jauernek"
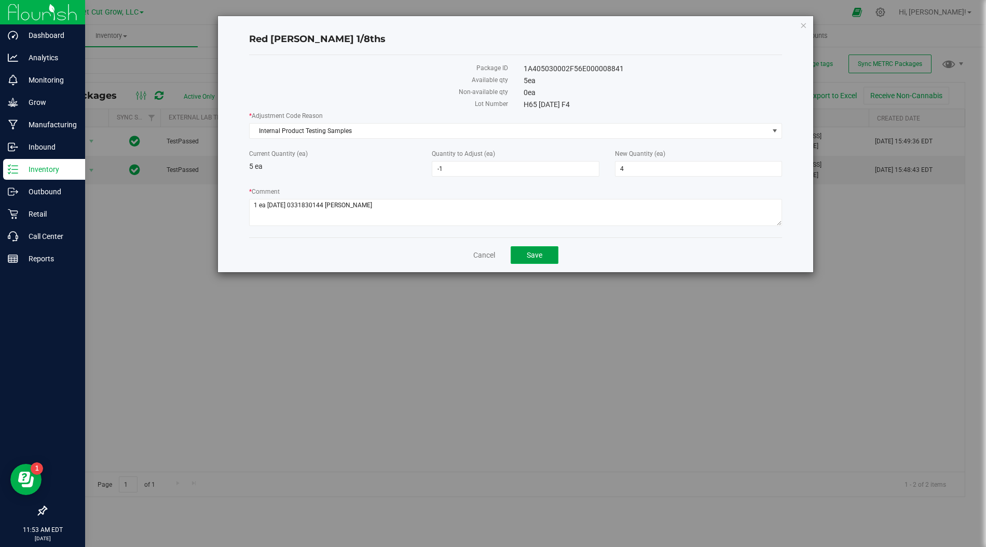
click at [527, 254] on span "Save" at bounding box center [535, 255] width 16 height 8
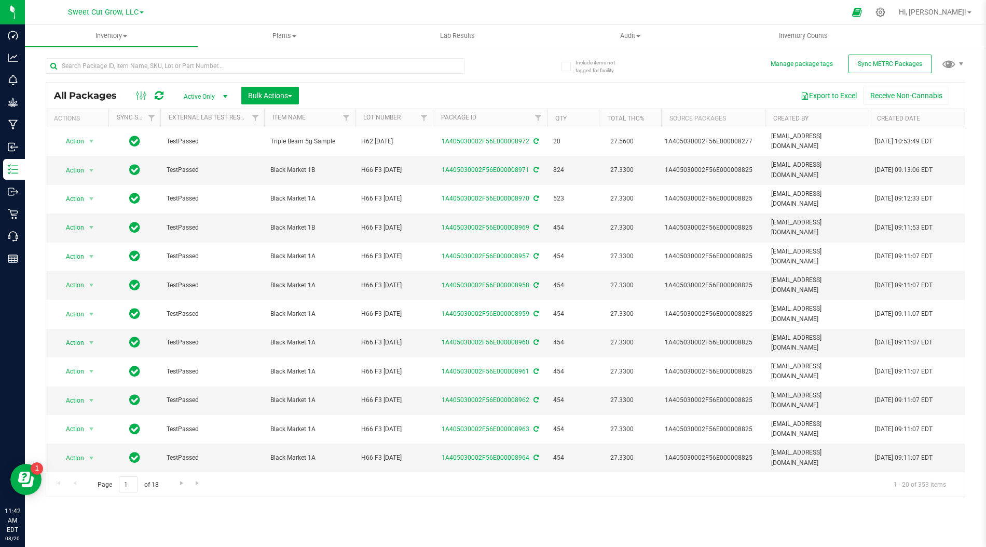
click at [495, 58] on div at bounding box center [276, 65] width 460 height 33
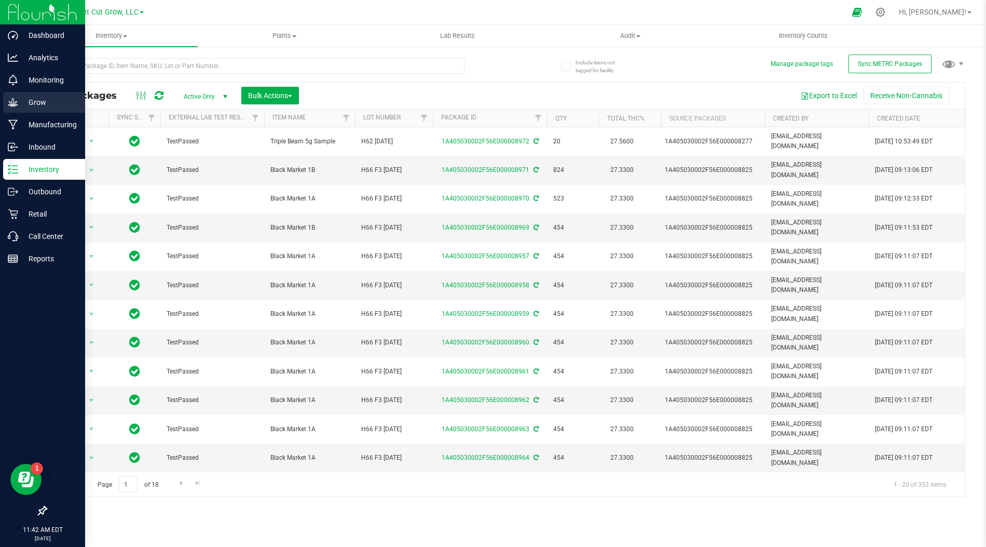
click at [38, 100] on p "Grow" at bounding box center [49, 102] width 62 height 12
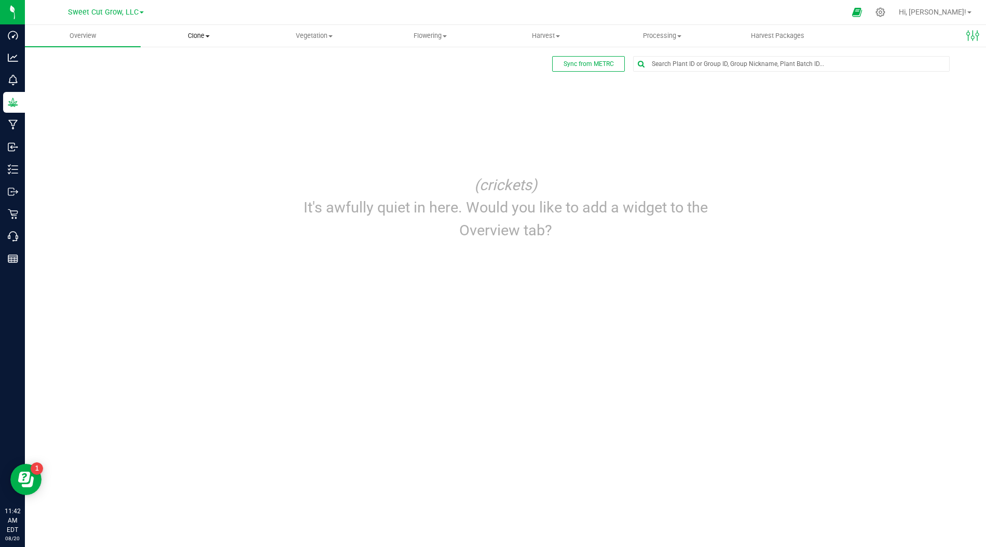
click at [192, 31] on uib-tab-heading "Clone Create plants Cloning groups Cloning plant batches Apply to plants" at bounding box center [198, 35] width 115 height 21
click at [319, 135] on div "Sync from METRC Edit dashboard (crickets) It's awfully quiet in here. Would you…" at bounding box center [506, 153] width 920 height 195
click at [316, 35] on span "Vegetation" at bounding box center [314, 35] width 115 height 9
click at [300, 64] on span "Veg groups" at bounding box center [289, 62] width 66 height 9
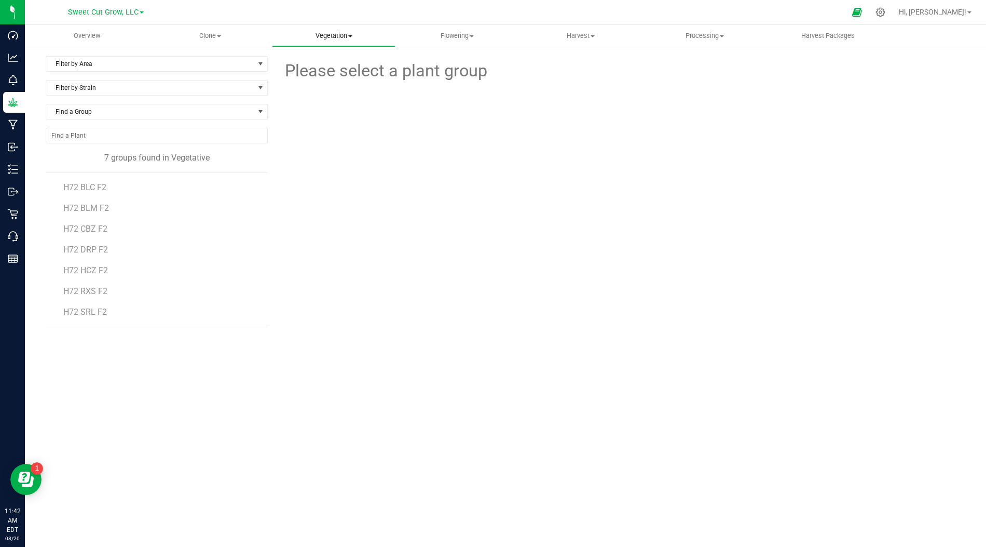
click at [335, 43] on uib-tab-heading "Vegetation Veg groups Veg plants Mother groups Mother plants Apply to plants" at bounding box center [334, 35] width 123 height 21
click at [332, 147] on div at bounding box center [620, 140] width 705 height 113
click at [218, 33] on span "Clone" at bounding box center [210, 35] width 123 height 9
click at [347, 39] on span "Vegetation" at bounding box center [334, 35] width 123 height 9
click at [226, 37] on span "Clone" at bounding box center [210, 35] width 123 height 9
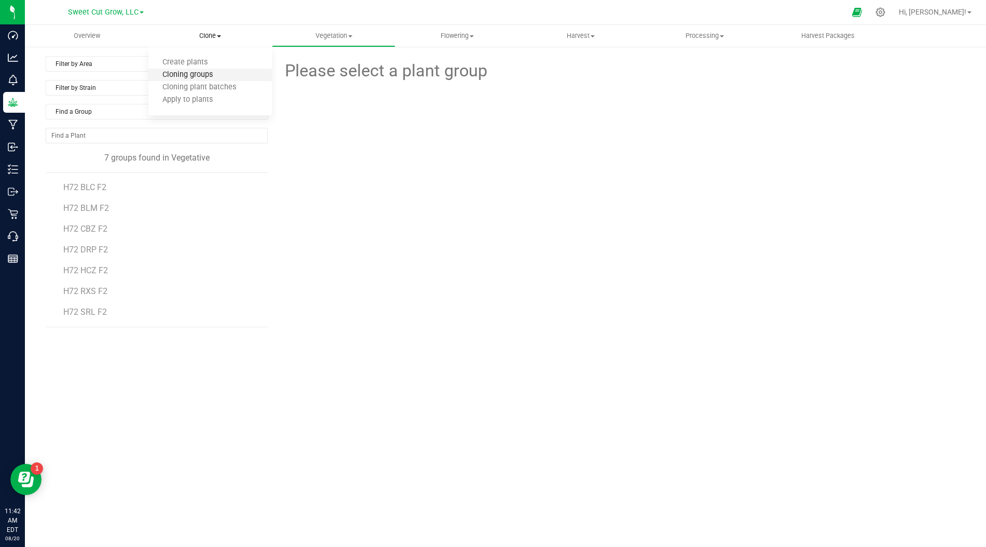
click at [200, 75] on span "Cloning groups" at bounding box center [187, 75] width 78 height 9
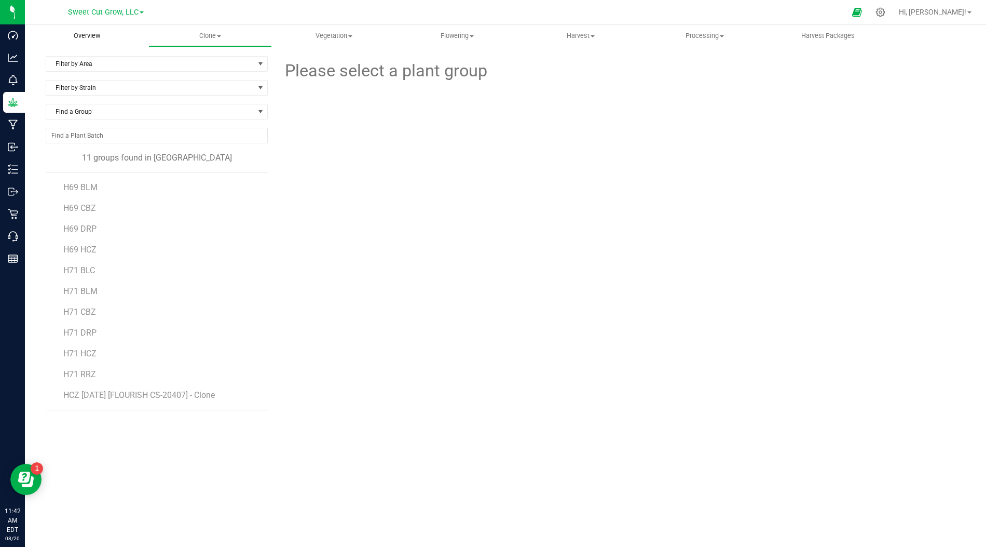
click at [97, 35] on span "Overview" at bounding box center [87, 35] width 55 height 9
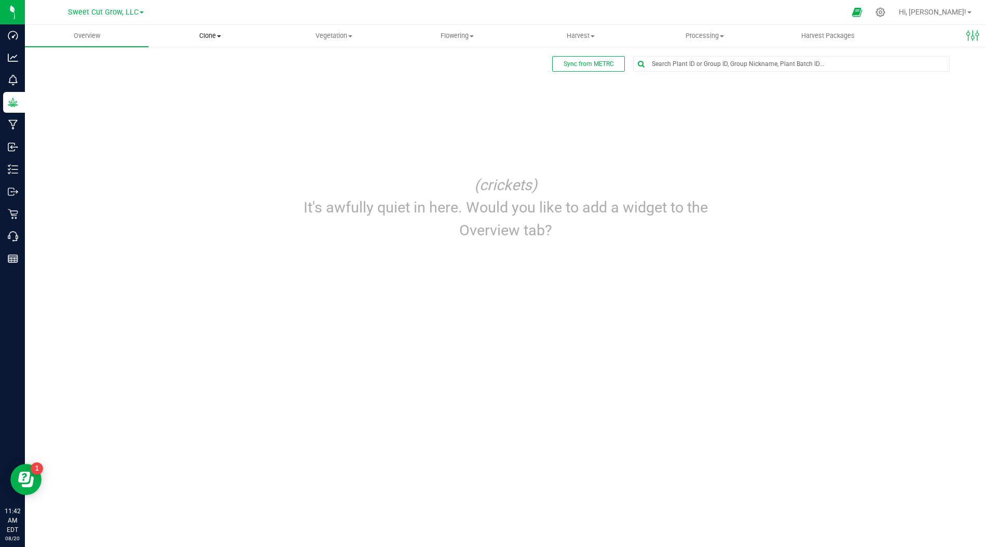
click at [208, 40] on span "Clone" at bounding box center [210, 35] width 123 height 9
click at [227, 84] on span "Cloning plant batches" at bounding box center [199, 87] width 102 height 9
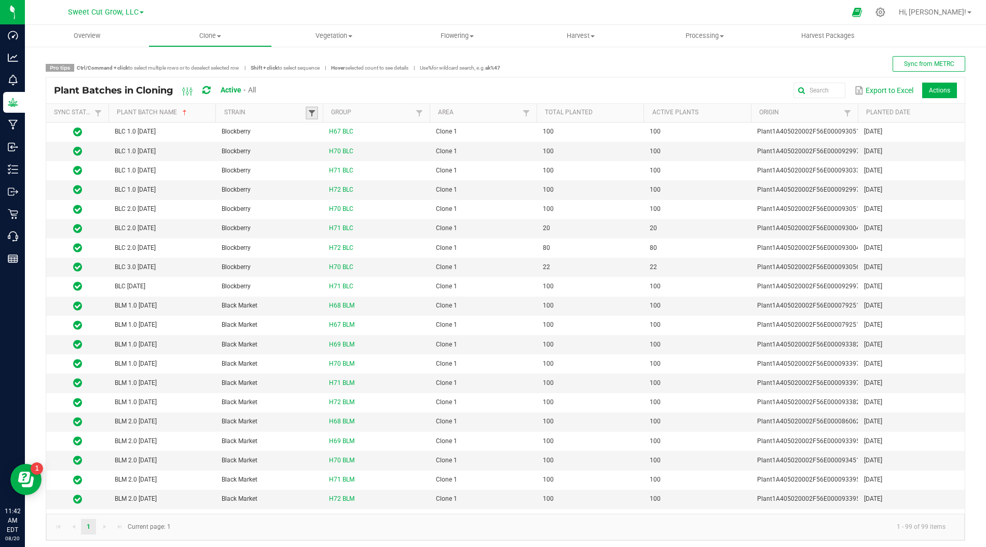
click at [313, 109] on span at bounding box center [312, 113] width 8 height 8
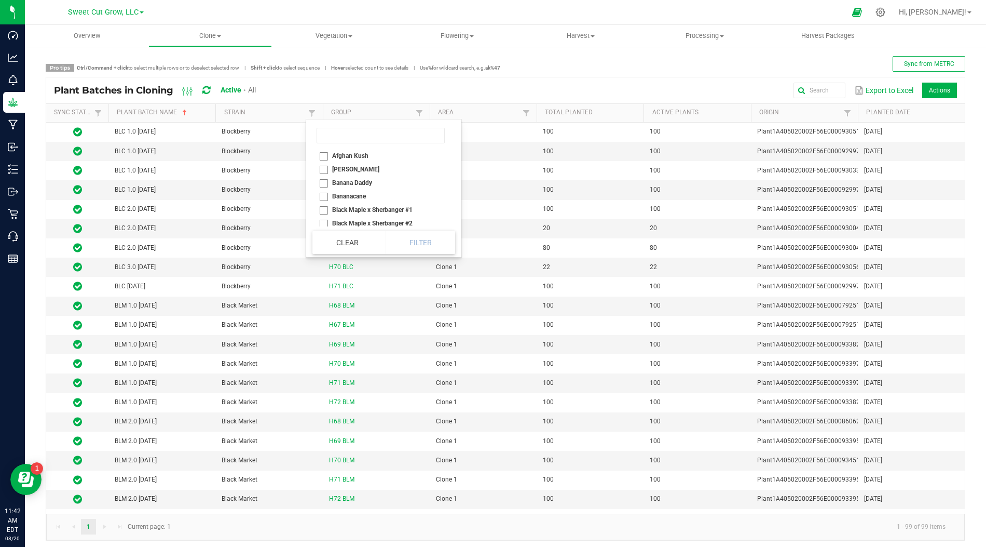
click at [323, 154] on li "Afghan Kush" at bounding box center [381, 155] width 137 height 13
checkbox Kush "true"
click at [393, 238] on button "Filter" at bounding box center [421, 242] width 70 height 23
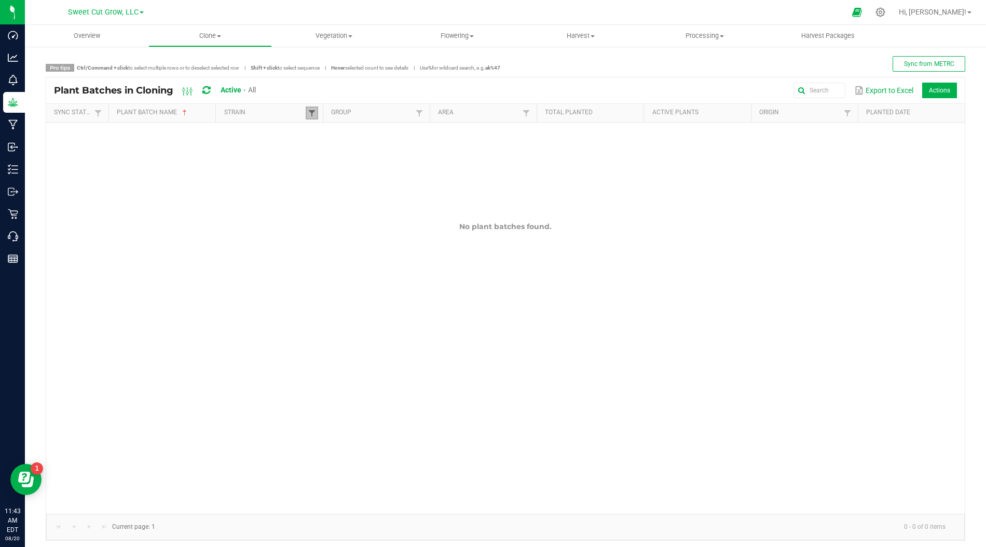
click at [310, 109] on span at bounding box center [312, 113] width 8 height 8
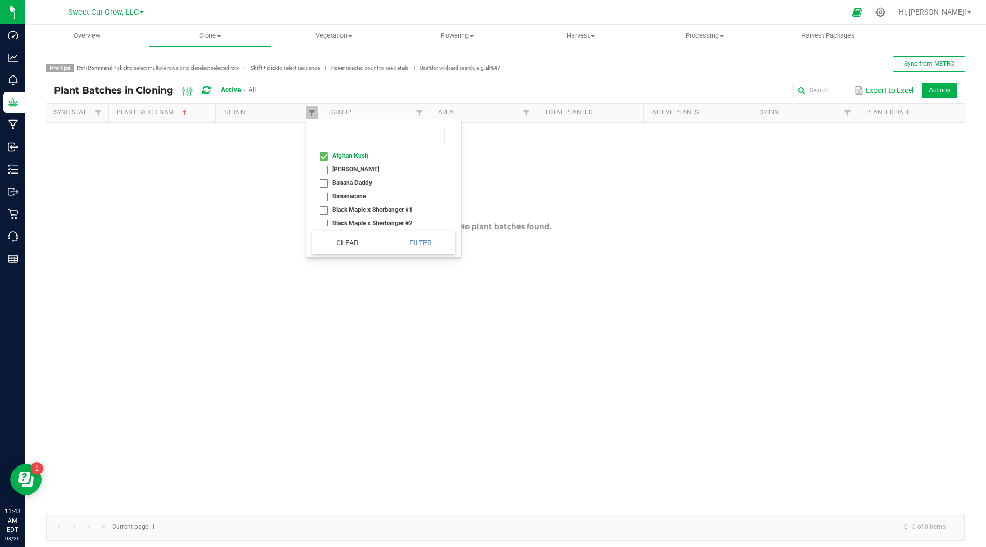
click at [320, 159] on li "Afghan Kush" at bounding box center [381, 155] width 137 height 13
checkbox Kush "false"
click at [350, 143] on input at bounding box center [381, 136] width 128 height 16
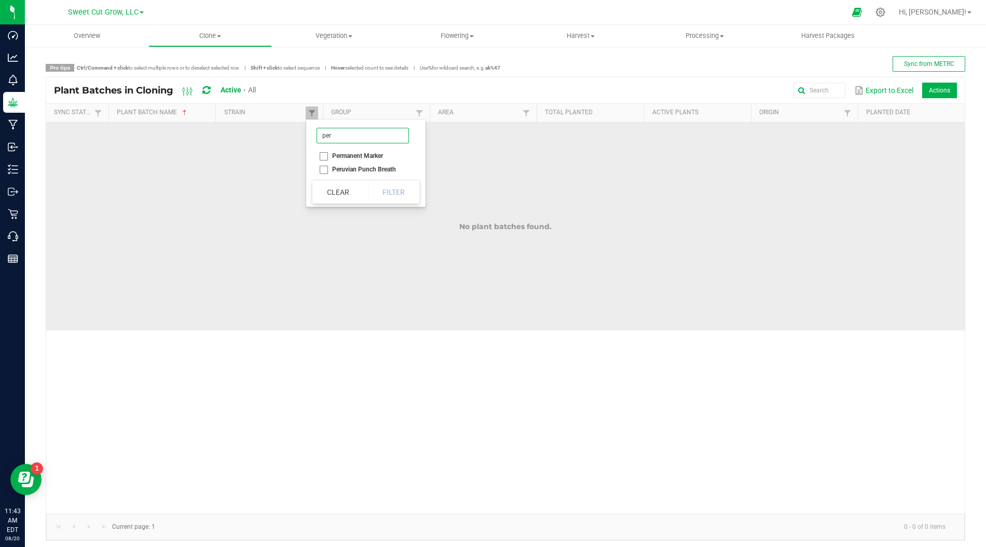
type input "per"
click at [303, 216] on td "No plant batches found." at bounding box center [505, 227] width 919 height 208
